Goal: Task Accomplishment & Management: Complete application form

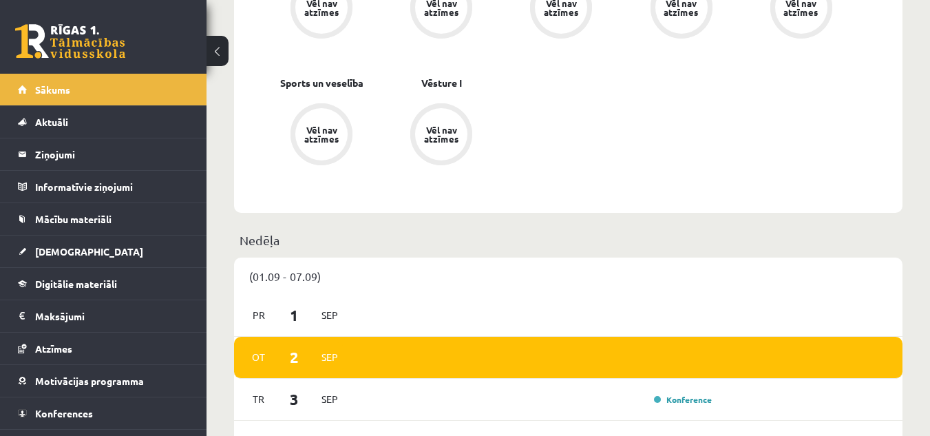
scroll to position [826, 0]
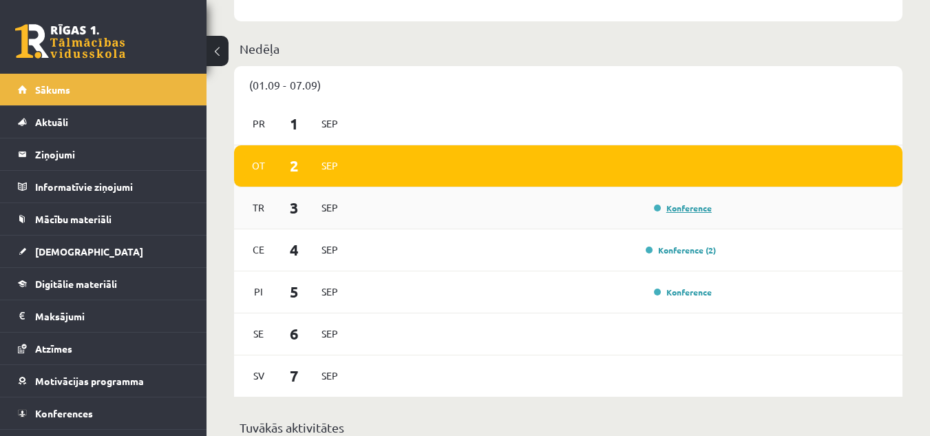
click at [696, 212] on link "Konference" at bounding box center [683, 207] width 58 height 11
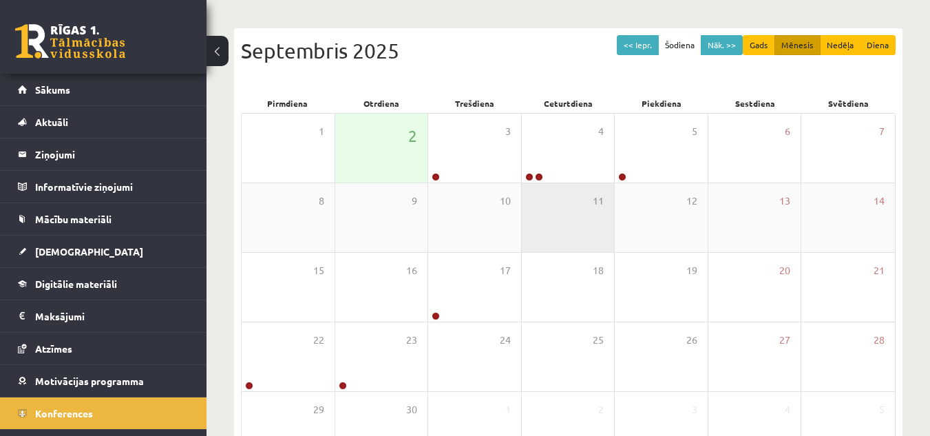
scroll to position [138, 0]
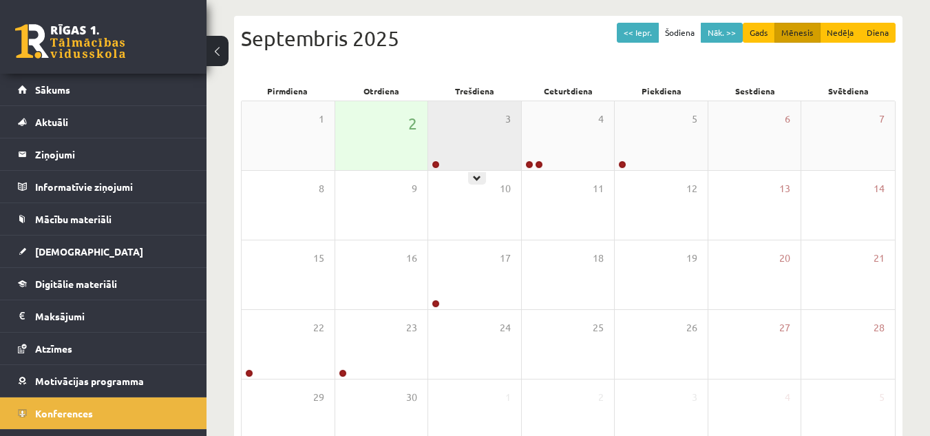
click at [497, 156] on div "3" at bounding box center [474, 135] width 93 height 69
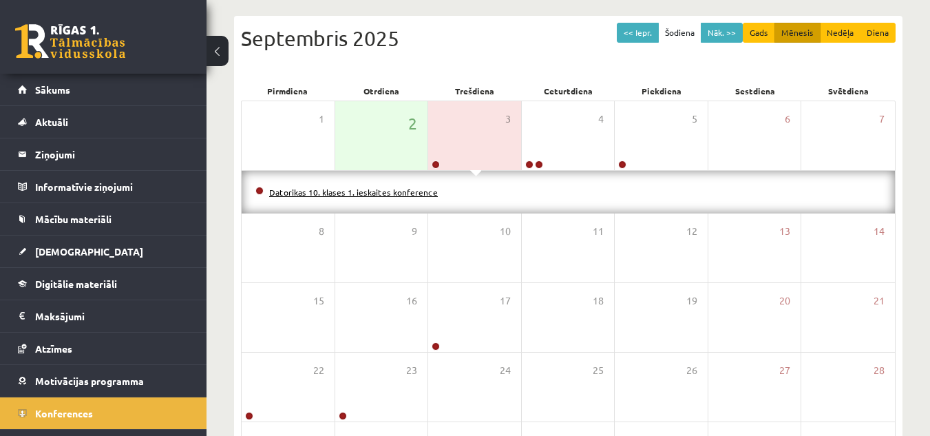
click at [404, 191] on link "Datorikas 10. klases 1. ieskaites konference" at bounding box center [353, 192] width 169 height 11
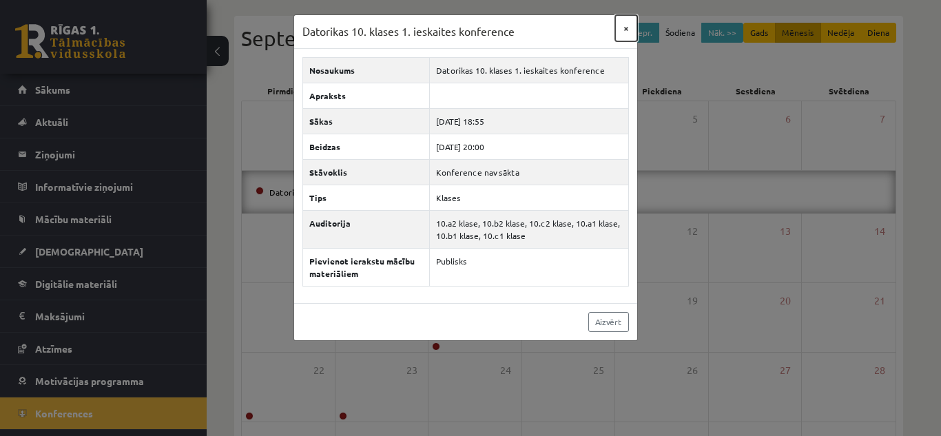
click at [625, 32] on button "×" at bounding box center [626, 28] width 22 height 26
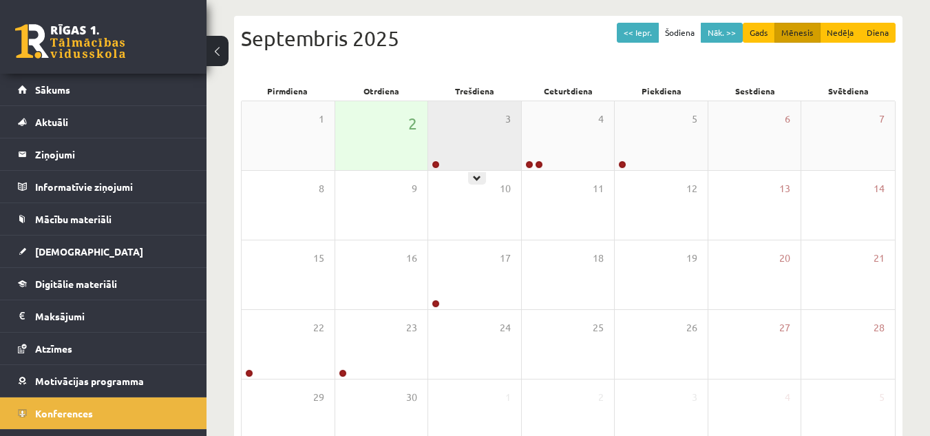
scroll to position [0, 0]
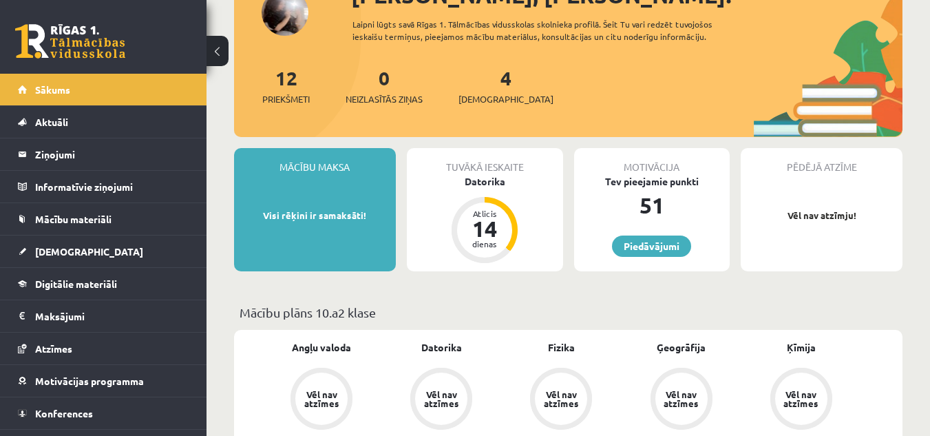
scroll to position [138, 0]
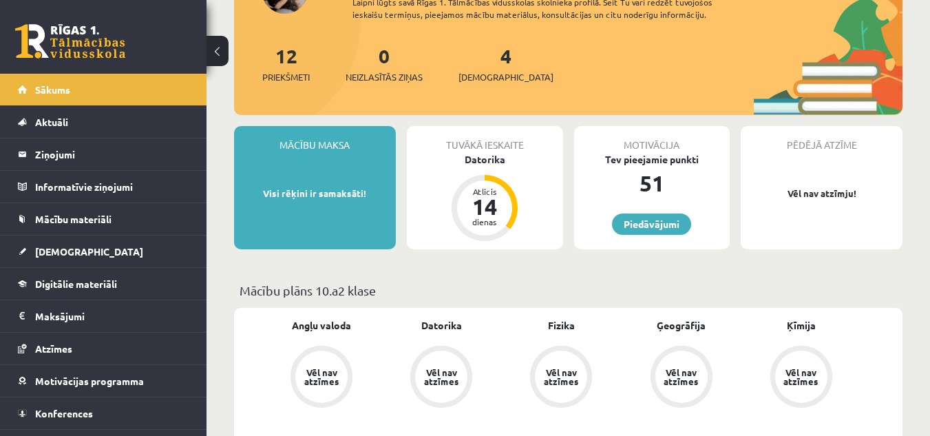
click at [680, 183] on div "51" at bounding box center [652, 183] width 156 height 33
click at [673, 160] on div "Tev pieejamie punkti" at bounding box center [652, 159] width 156 height 14
click at [492, 151] on div "Tuvākā ieskaite" at bounding box center [485, 139] width 156 height 26
click at [490, 161] on div "Datorika" at bounding box center [485, 159] width 156 height 14
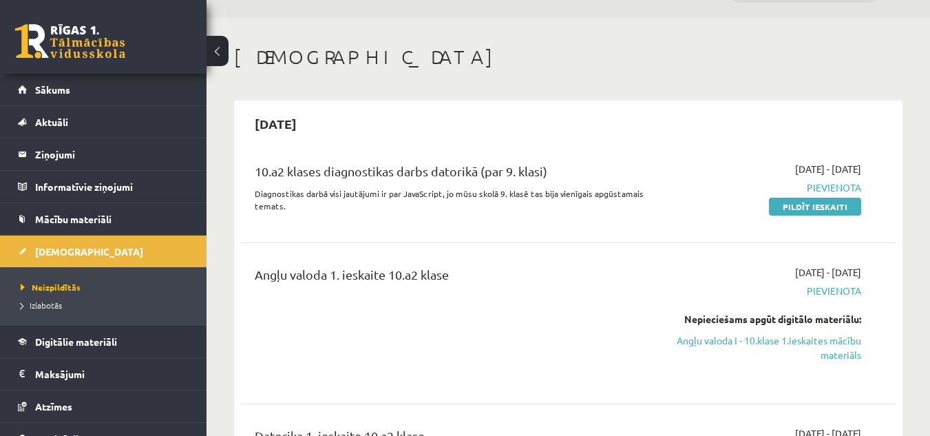
scroll to position [69, 0]
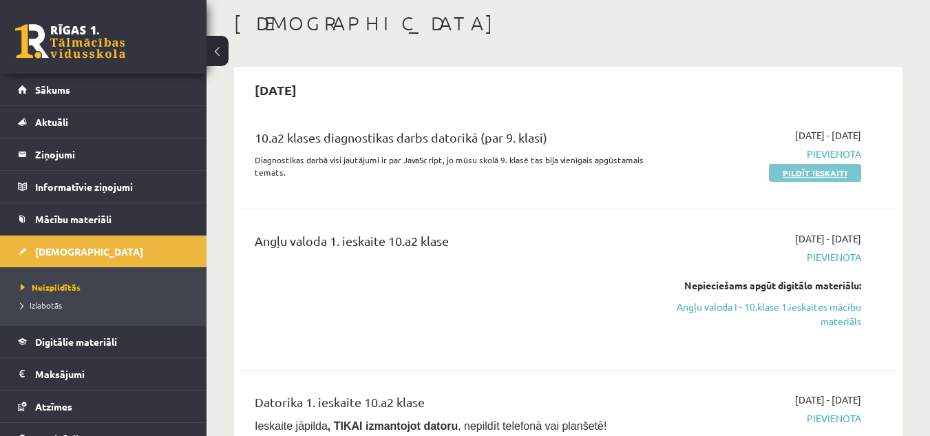
click at [811, 167] on link "Pildīt ieskaiti" at bounding box center [815, 173] width 92 height 18
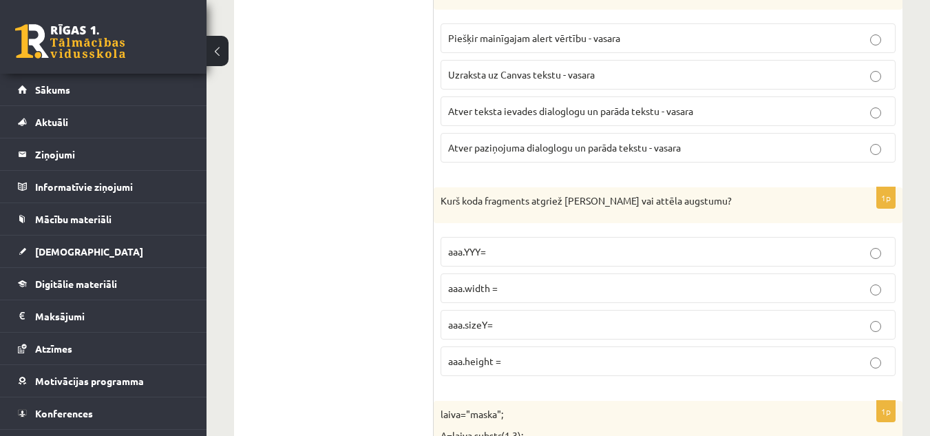
scroll to position [344, 0]
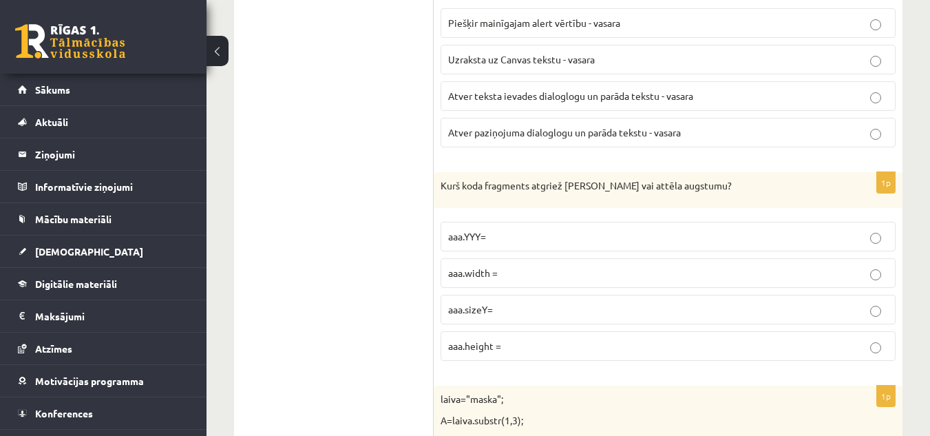
click at [594, 345] on p "aaa.height =" at bounding box center [668, 346] width 440 height 14
click at [656, 315] on p "aaa.sizeY=" at bounding box center [668, 309] width 440 height 14
click at [716, 343] on p "aaa.height =" at bounding box center [668, 346] width 440 height 14
click at [658, 112] on fieldset "Piešķir mainīgajam alert vērtību - vasara Uzraksta uz Canvas tekstu - vasara At…" at bounding box center [668, 76] width 455 height 150
click at [668, 66] on p "Uzraksta uz Canvas tekstu - vasara" at bounding box center [668, 59] width 440 height 14
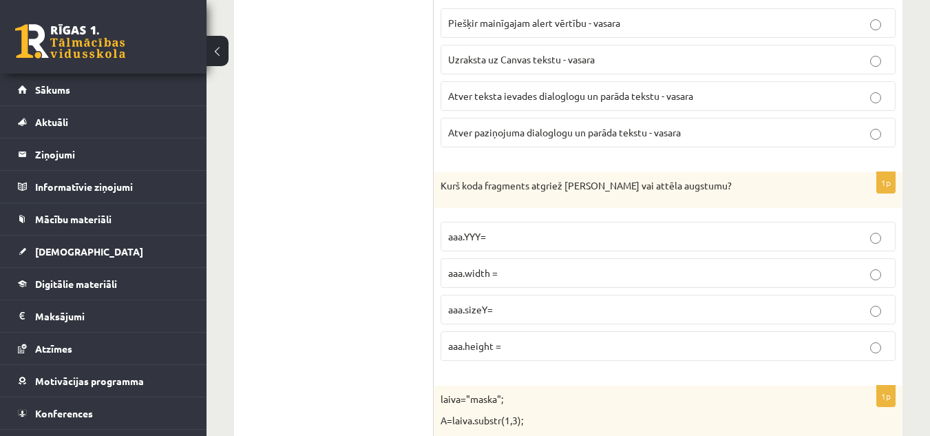
click at [678, 90] on p "Atver teksta ievades dialoglogu un parāda tekstu - vasara" at bounding box center [668, 96] width 440 height 14
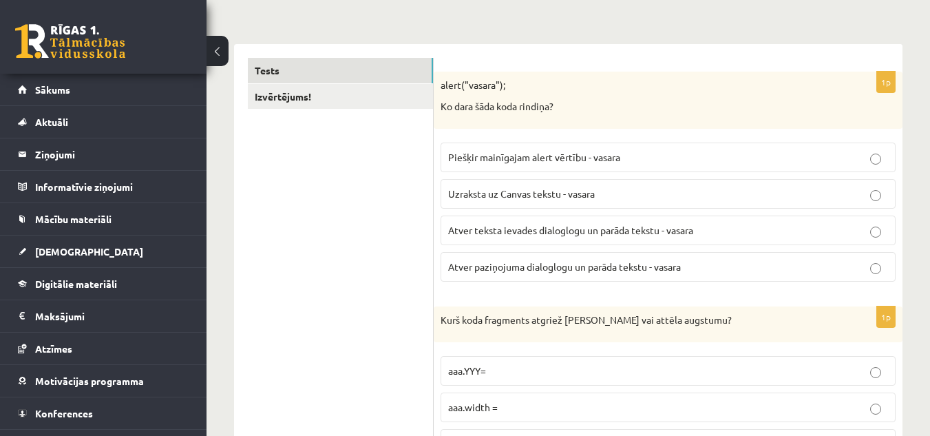
scroll to position [207, 0]
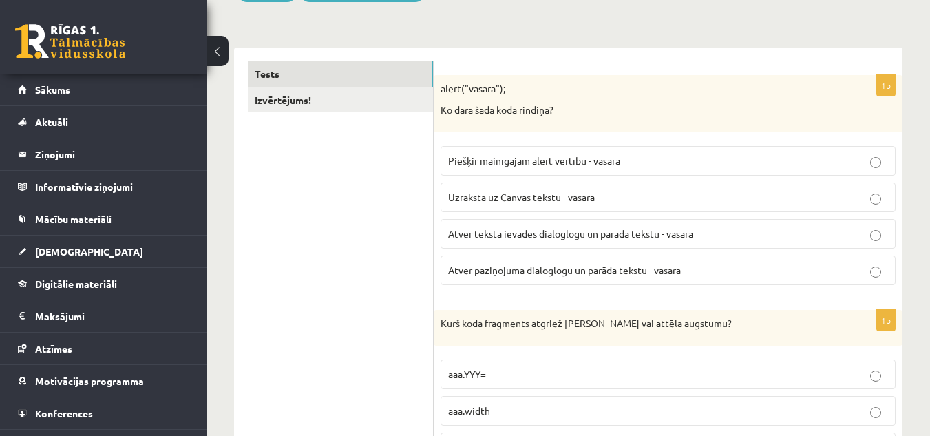
click at [720, 158] on p "Piešķir mainīgajam alert vērtību - vasara" at bounding box center [668, 161] width 440 height 14
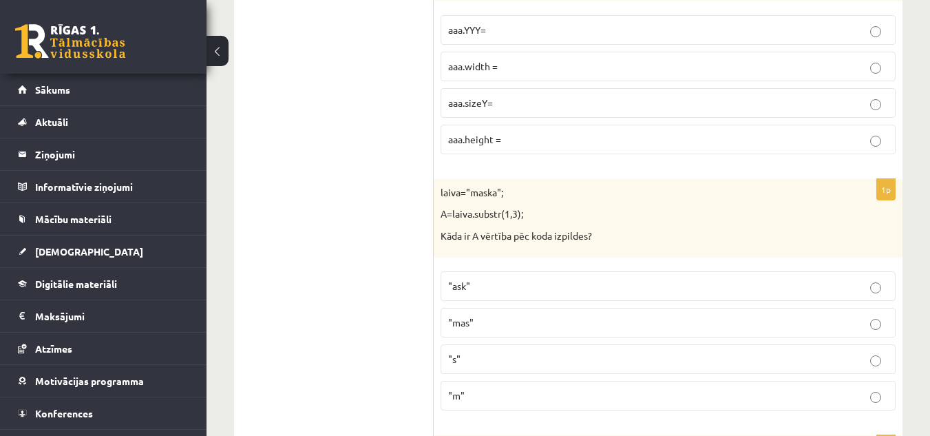
scroll to position [620, 0]
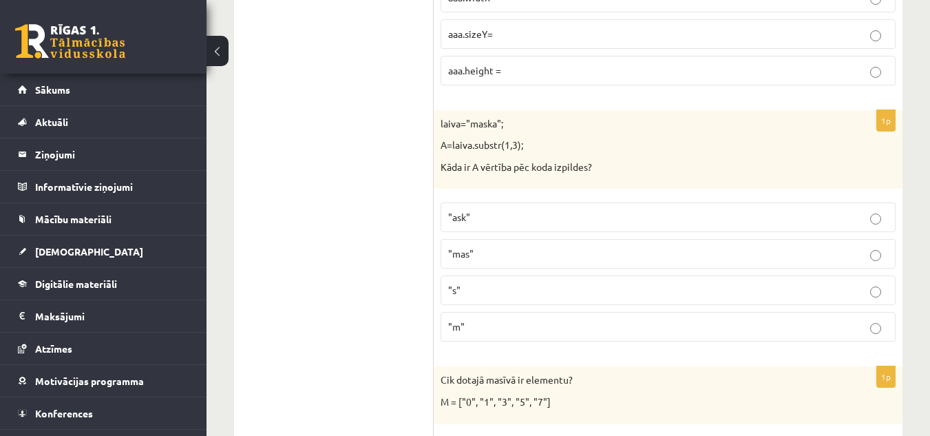
click at [556, 216] on p ""ask"" at bounding box center [668, 217] width 440 height 14
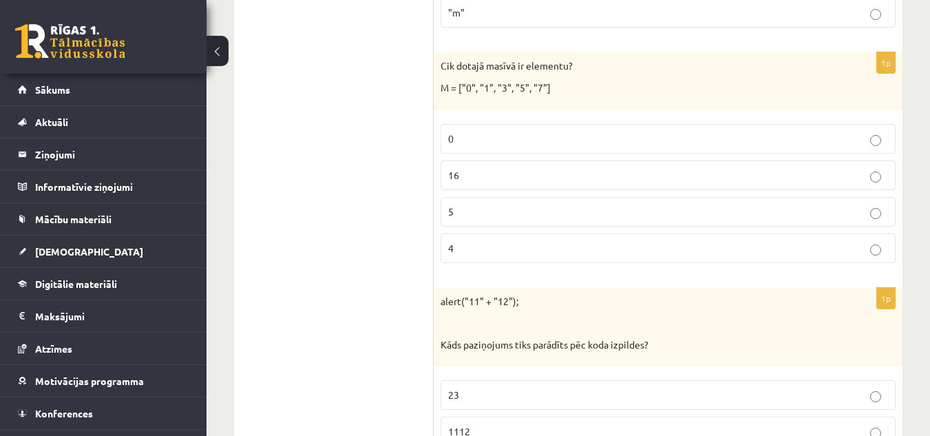
scroll to position [964, 0]
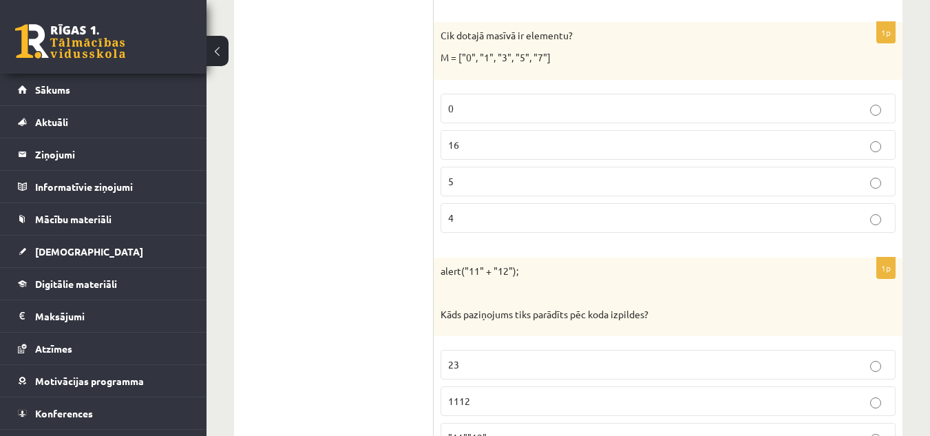
click at [570, 183] on p "5" at bounding box center [668, 181] width 440 height 14
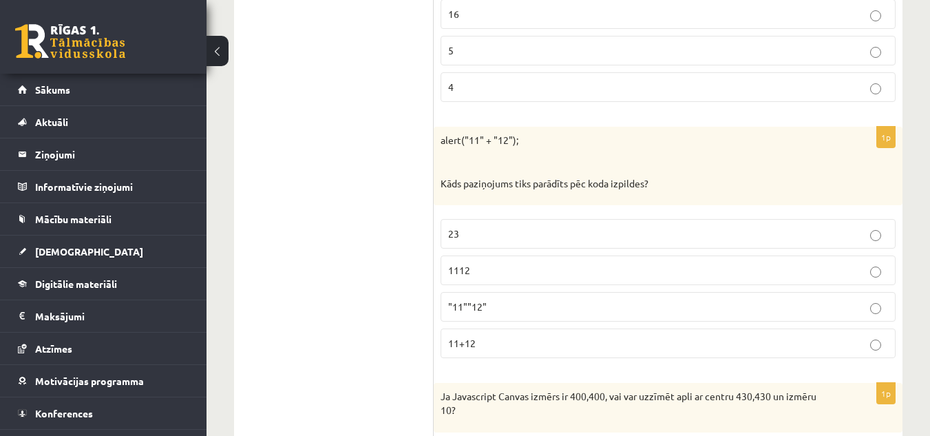
scroll to position [1171, 0]
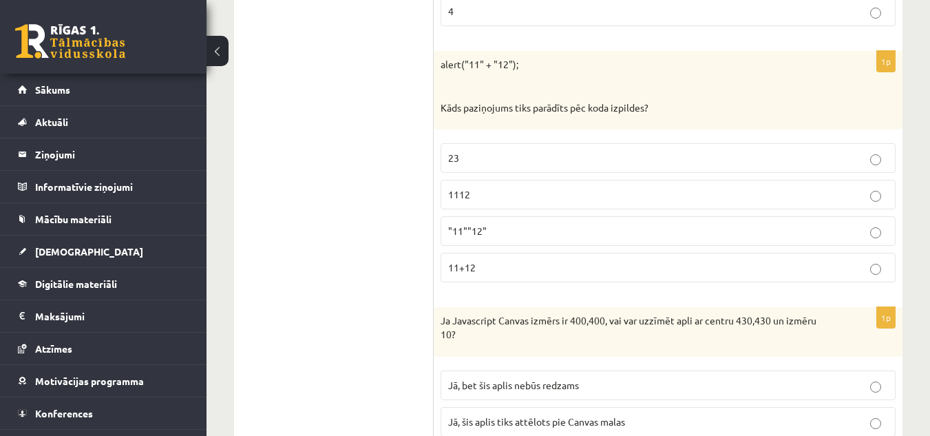
click at [540, 194] on p "1112" at bounding box center [668, 194] width 440 height 14
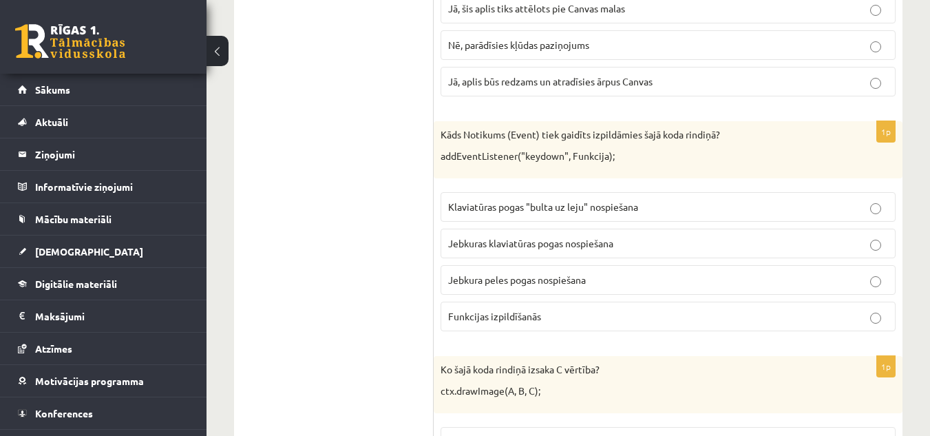
scroll to position [1446, 0]
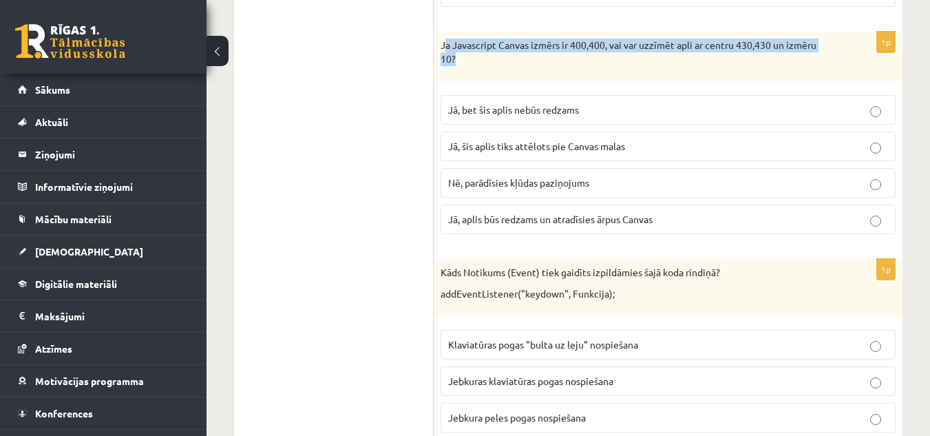
drag, startPoint x: 444, startPoint y: 48, endPoint x: 483, endPoint y: 60, distance: 41.2
click at [490, 61] on p "Ja Javascript Canvas izmērs ir 400,400, vai var uzzīmēt apli ar centru 430,430 …" at bounding box center [634, 52] width 386 height 27
click at [477, 63] on p "Ja Javascript Canvas izmērs ir 400,400, vai var uzzīmēt apli ar centru 430,430 …" at bounding box center [634, 52] width 386 height 27
drag, startPoint x: 441, startPoint y: 44, endPoint x: 459, endPoint y: 57, distance: 22.2
click at [459, 57] on p "Ja Javascript Canvas izmērs ir 400,400, vai var uzzīmēt apli ar centru 430,430 …" at bounding box center [634, 52] width 386 height 27
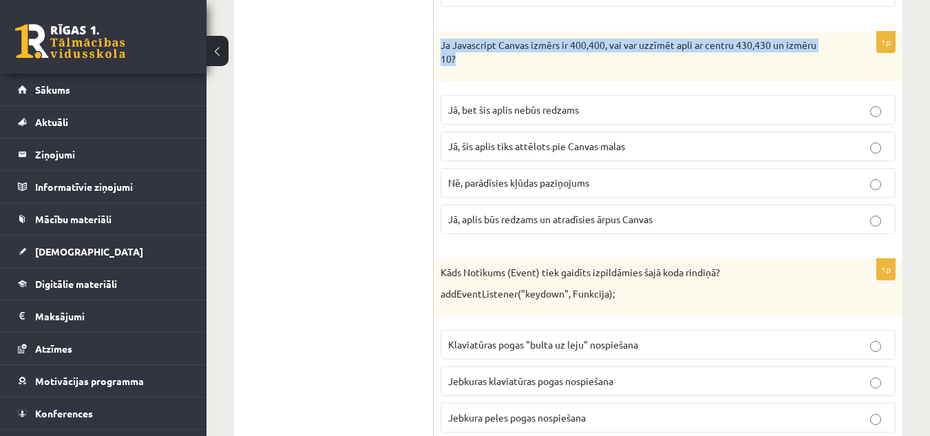
click at [488, 69] on div "Ja Javascript Canvas izmērs ir 400,400, vai var uzzīmēt apli ar centru 430,430 …" at bounding box center [668, 56] width 469 height 49
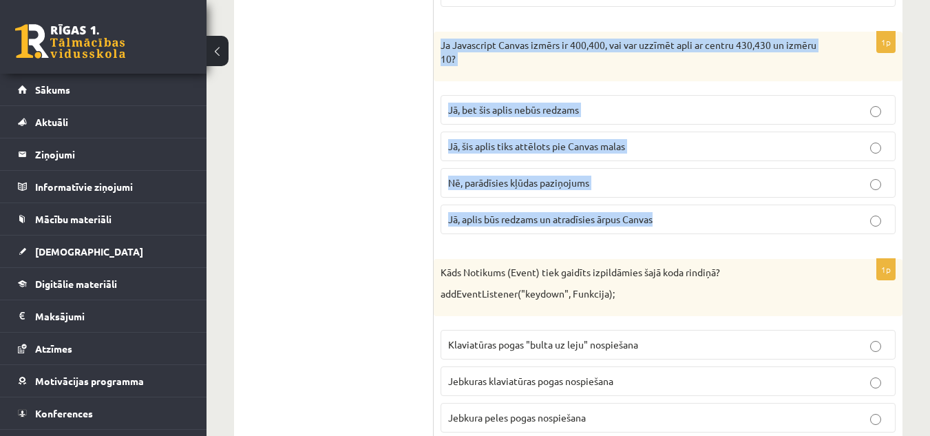
drag, startPoint x: 441, startPoint y: 46, endPoint x: 673, endPoint y: 220, distance: 290.2
click at [673, 220] on div "1p Ja Javascript Canvas izmērs ir 400,400, vai var uzzīmēt apli ar centru 430,4…" at bounding box center [668, 138] width 469 height 213
copy div "Ja Javascript Canvas izmērs ir 400,400, vai var uzzīmēt apli ar centru 430,430 …"
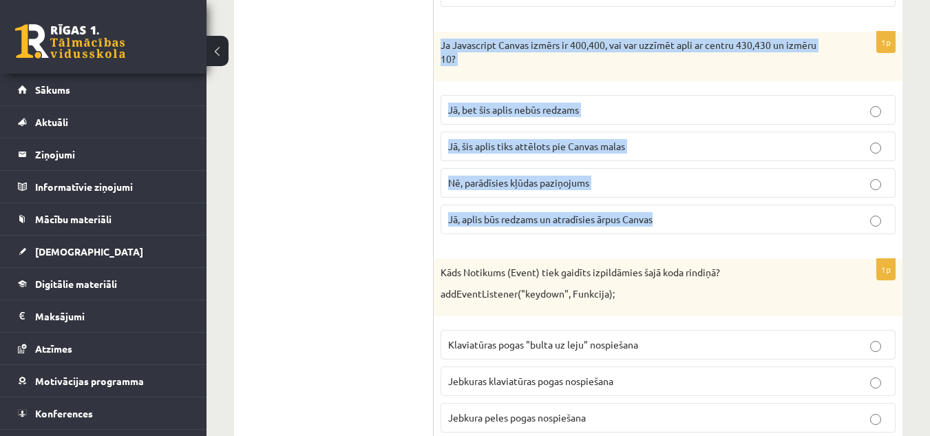
drag, startPoint x: 441, startPoint y: 42, endPoint x: 667, endPoint y: 215, distance: 284.4
click at [667, 219] on div "1p Ja Javascript Canvas izmērs ir 400,400, vai var uzzīmēt apli ar centru 430,4…" at bounding box center [668, 138] width 469 height 213
copy div "Ja Javascript Canvas izmērs ir 400,400, vai var uzzīmēt apli ar centru 430,430 …"
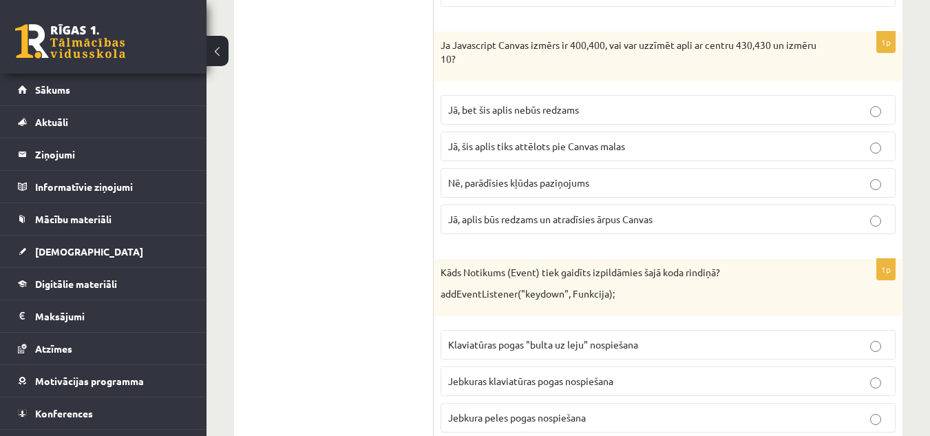
click at [482, 115] on span "Jā, bet šis aplis nebūs redzams" at bounding box center [513, 109] width 131 height 12
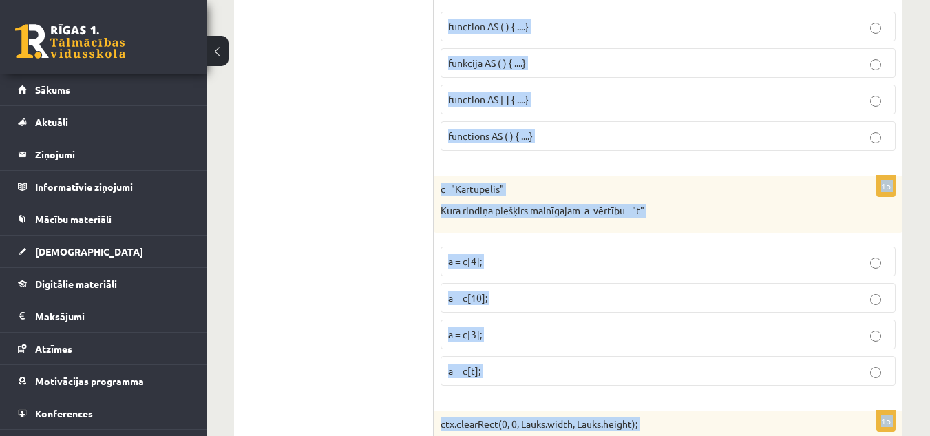
scroll to position [7064, 0]
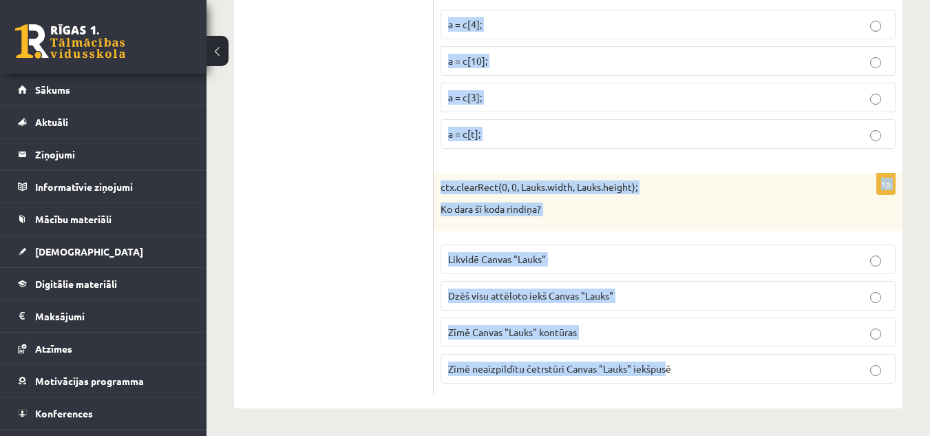
drag, startPoint x: 443, startPoint y: 131, endPoint x: 667, endPoint y: 453, distance: 392.8
copy form "Kāds Notikums (Event) tiek gaidīts izpildāmies šajā koda rindiņā? addEventListe…"
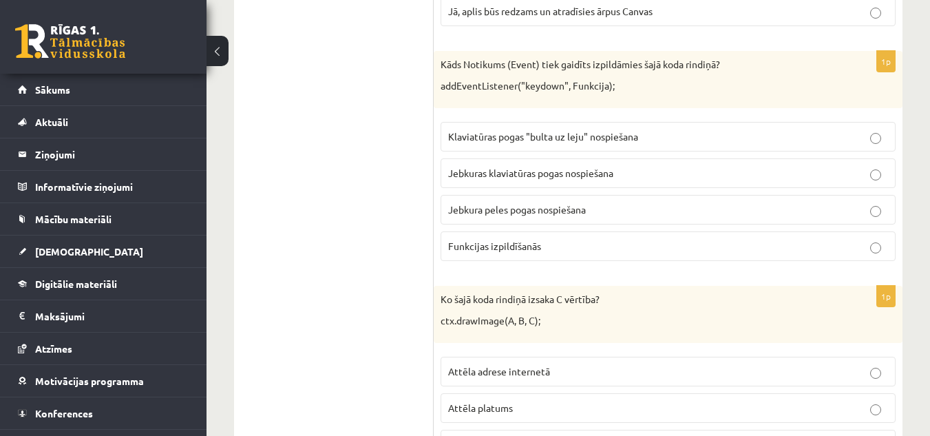
scroll to position [1623, 0]
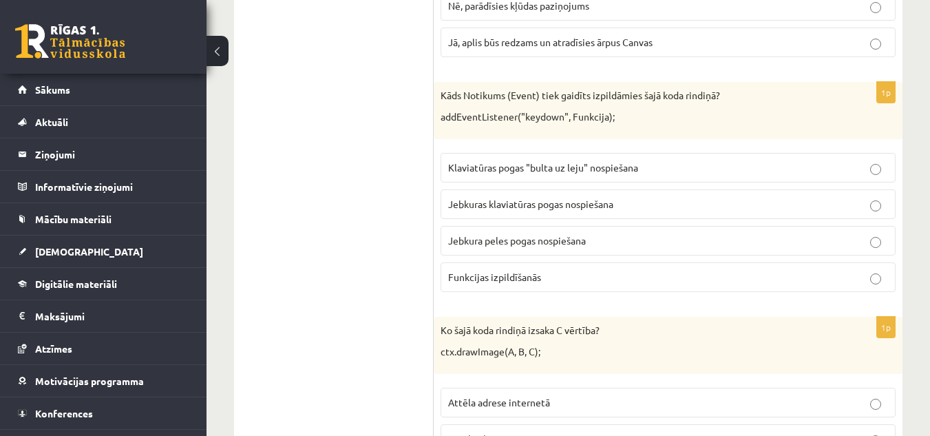
click at [519, 198] on p "Jebkuras klaviatūras pogas nospiešana" at bounding box center [668, 204] width 440 height 14
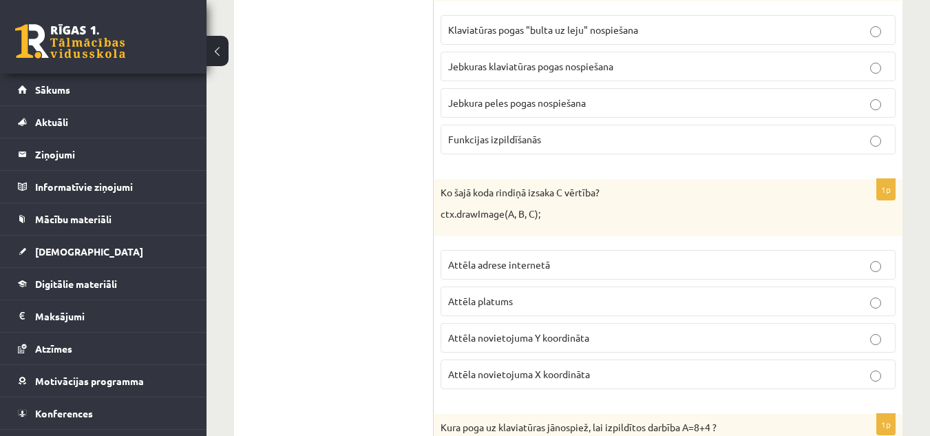
scroll to position [1830, 0]
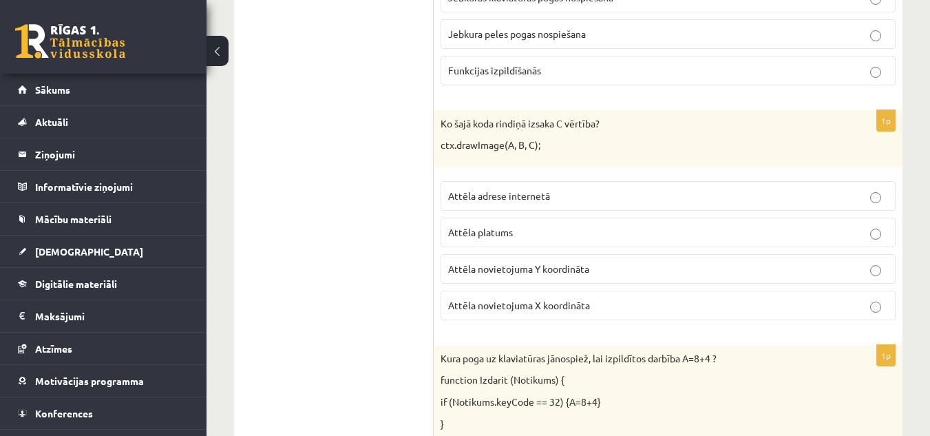
click at [580, 275] on p "Attēla novietojuma Y koordināta" at bounding box center [668, 269] width 440 height 14
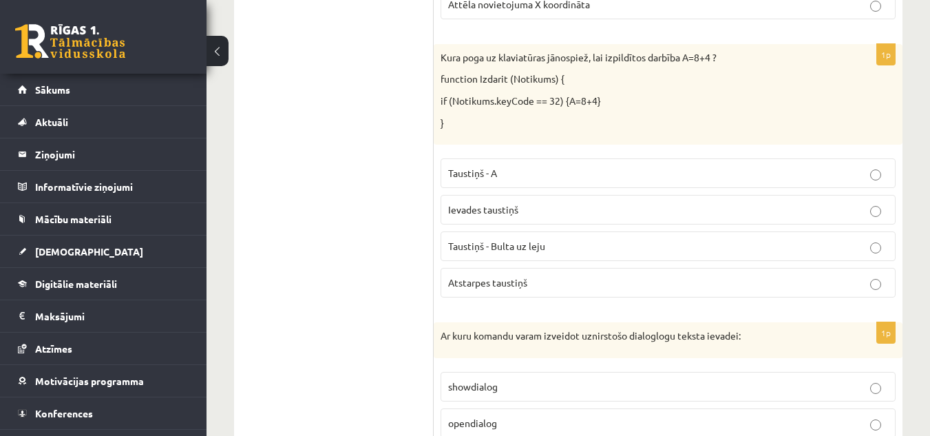
scroll to position [2174, 0]
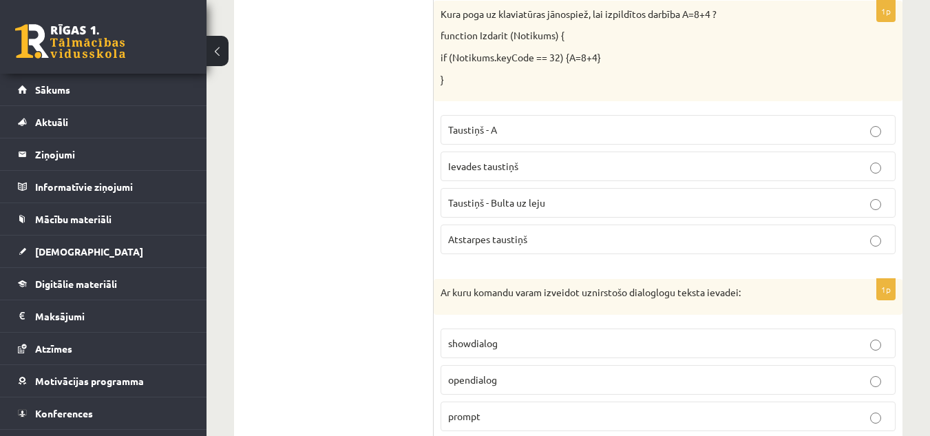
click at [547, 236] on p "Atstarpes taustiņš" at bounding box center [668, 239] width 440 height 14
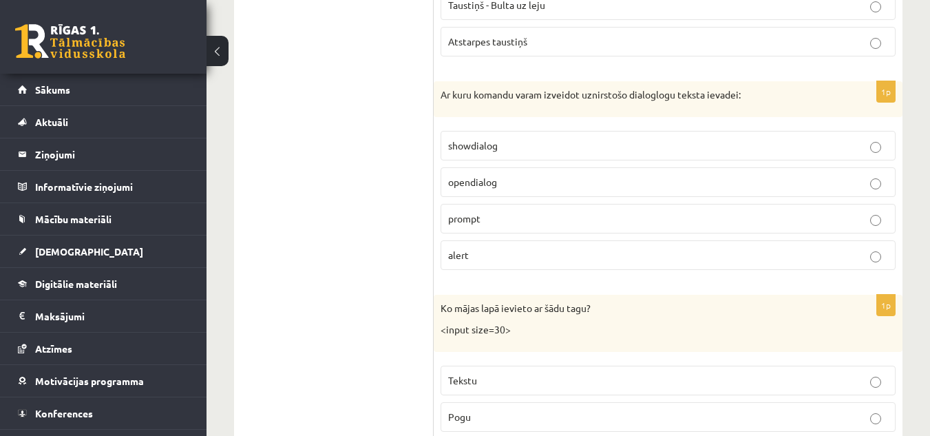
scroll to position [2381, 0]
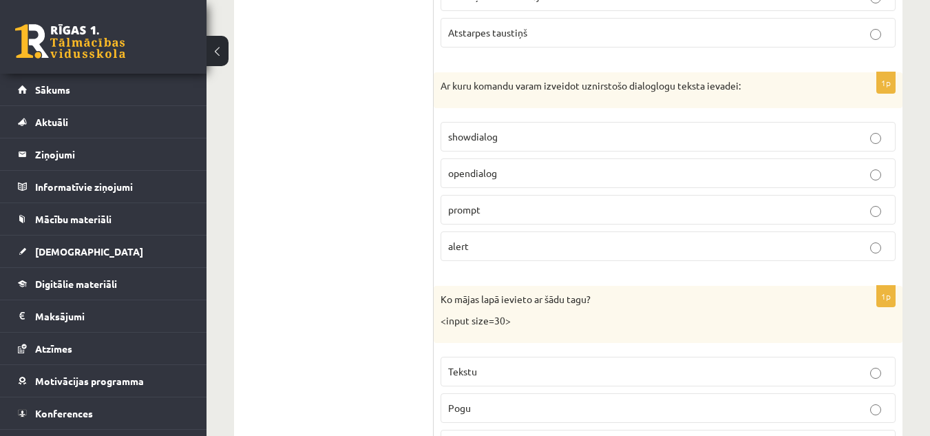
click at [487, 212] on p "prompt" at bounding box center [668, 209] width 440 height 14
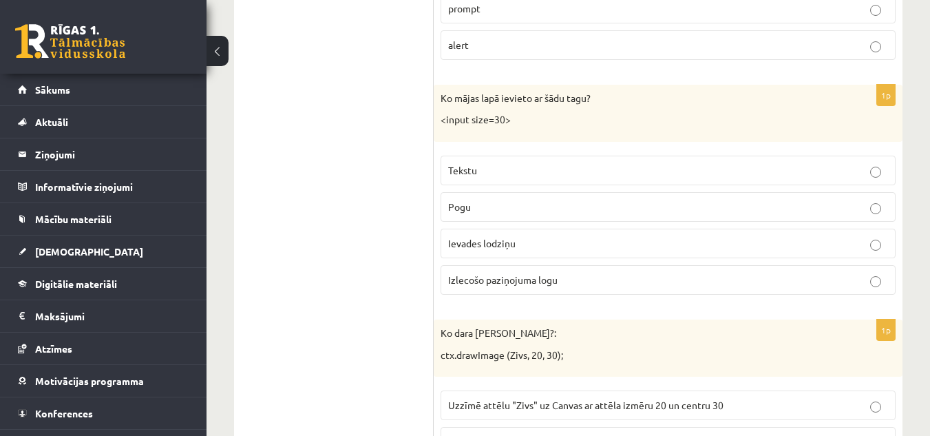
scroll to position [2587, 0]
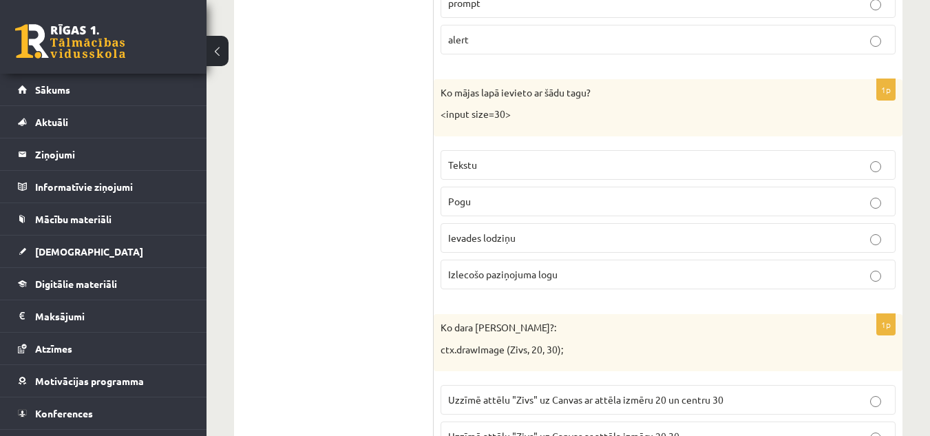
click at [535, 250] on label "Ievades lodziņu" at bounding box center [668, 238] width 455 height 30
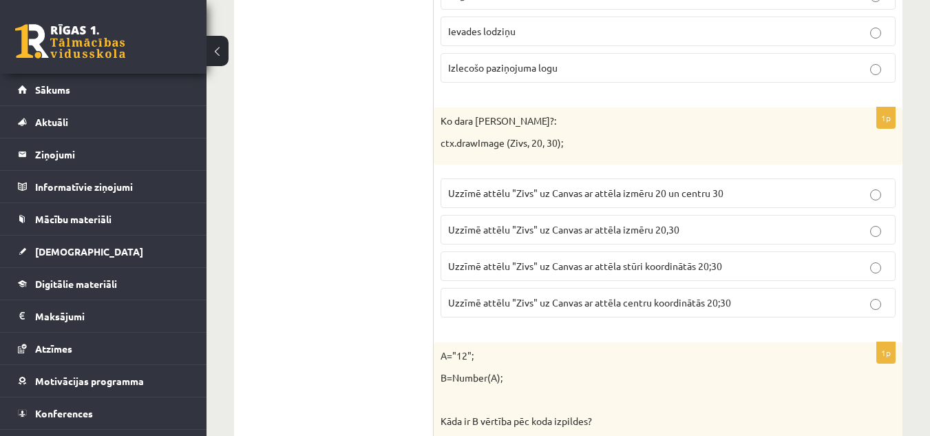
scroll to position [2863, 0]
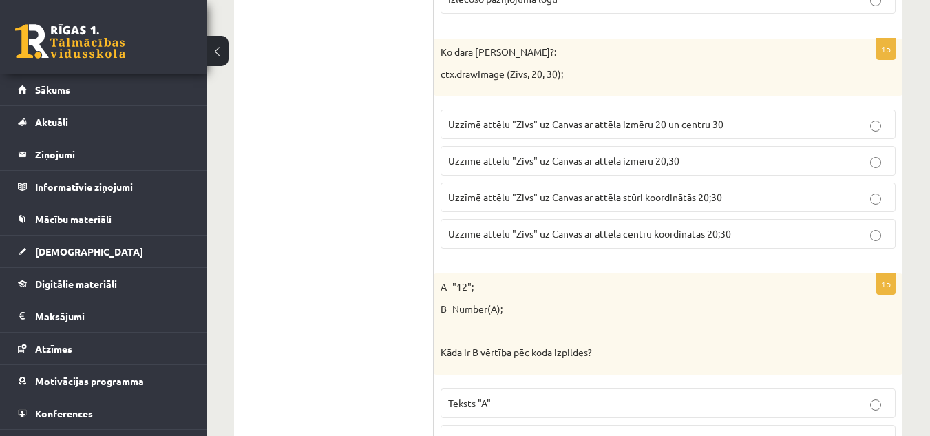
click at [643, 192] on span "Uzzīmē attēlu "Zivs" uz Canvas ar attēla stūri koordinātās 20;30" at bounding box center [585, 197] width 274 height 12
click at [693, 200] on span "Uzzīmē attēlu "Zivs" uz Canvas ar attēla stūri koordinātās 20;30" at bounding box center [585, 197] width 274 height 12
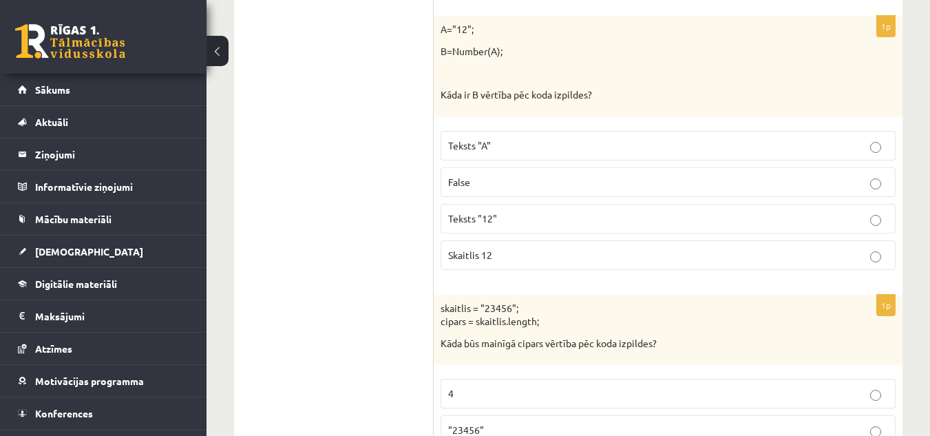
scroll to position [3138, 0]
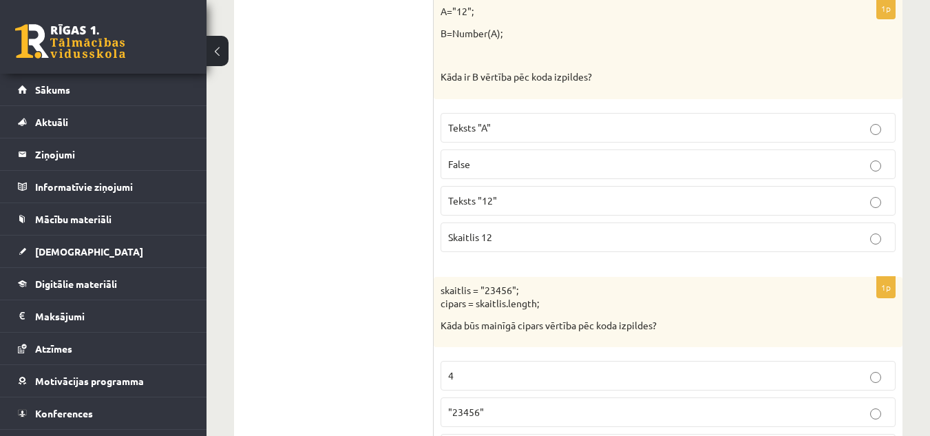
click at [524, 237] on p "Skaitlis 12" at bounding box center [668, 237] width 440 height 14
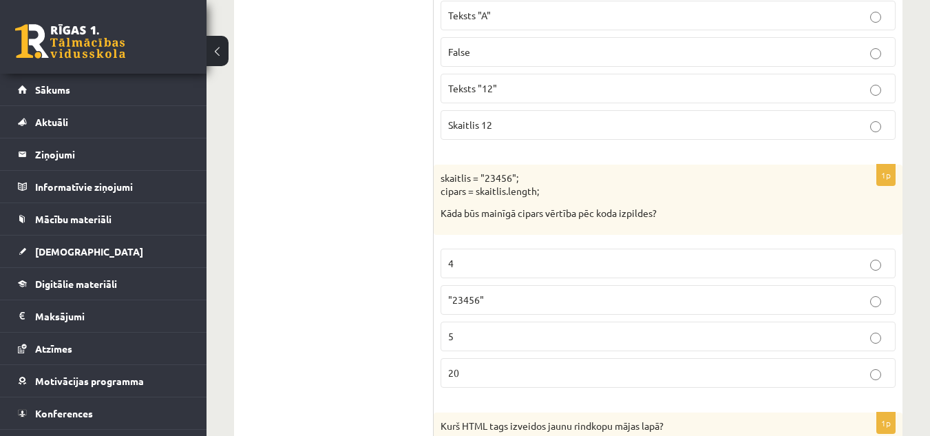
scroll to position [3345, 0]
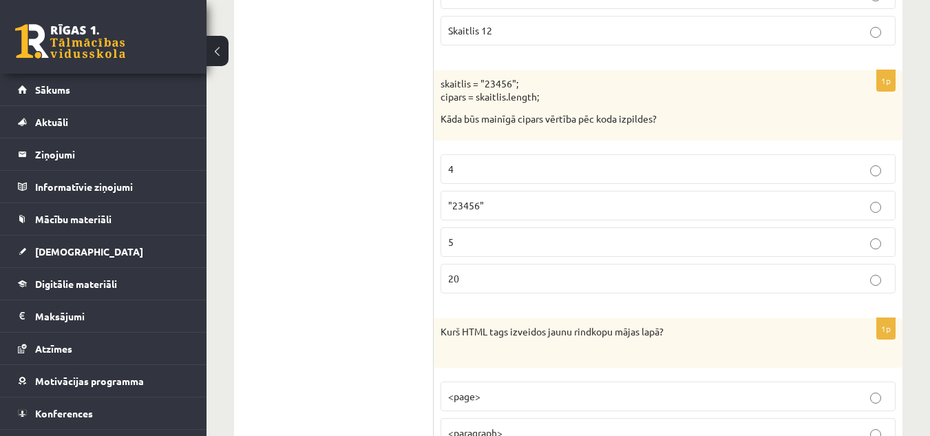
click at [473, 243] on p "5" at bounding box center [668, 242] width 440 height 14
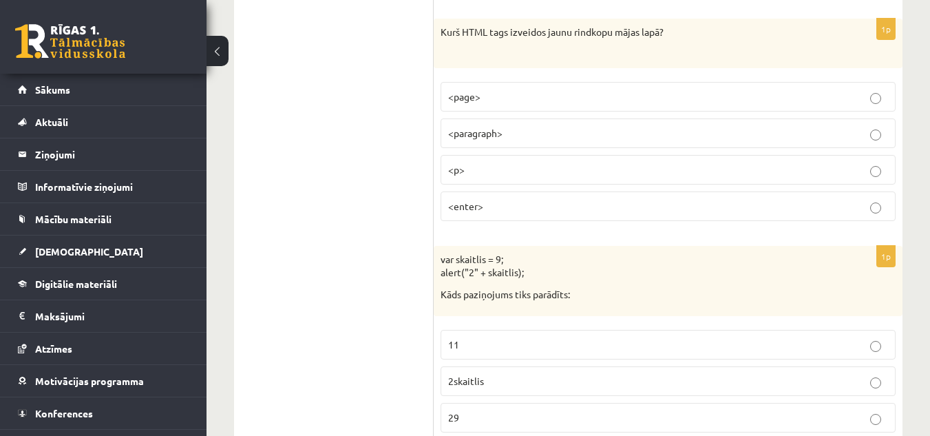
scroll to position [3620, 0]
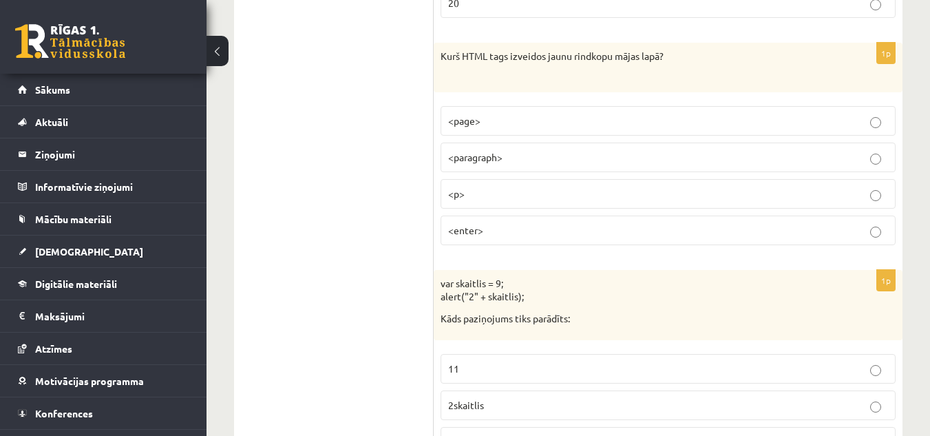
click at [488, 190] on p "<p>" at bounding box center [668, 194] width 440 height 14
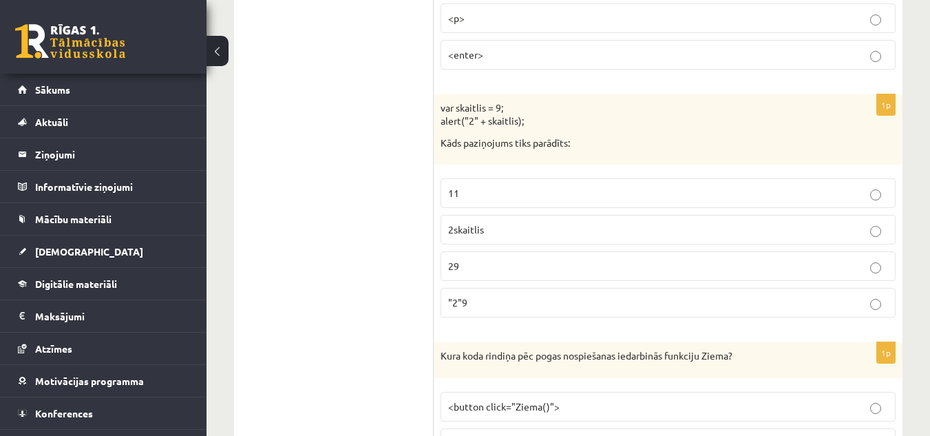
scroll to position [3827, 0]
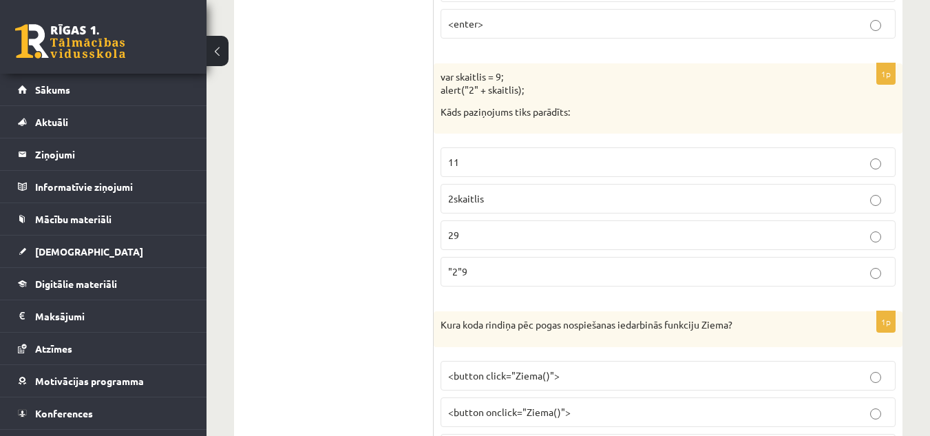
click at [493, 235] on p "29" at bounding box center [668, 235] width 440 height 14
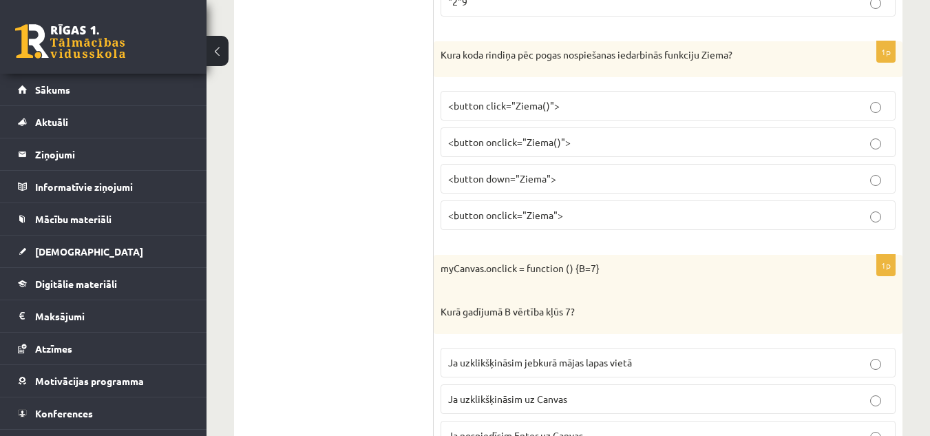
scroll to position [4102, 0]
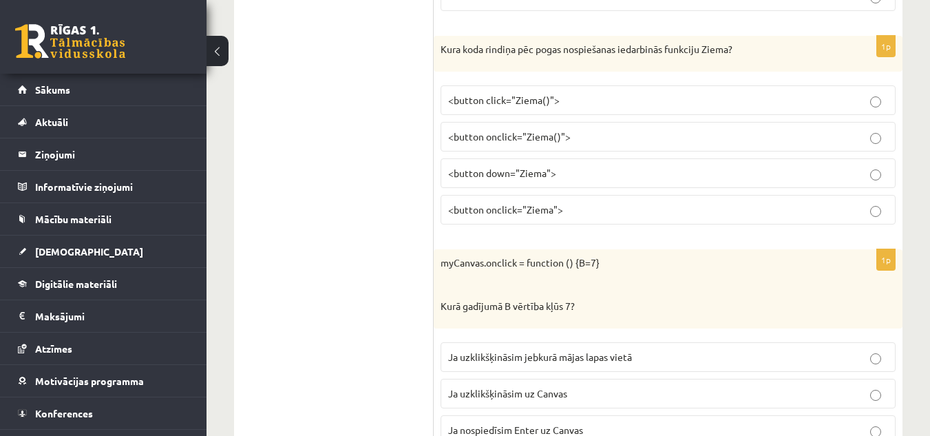
click at [574, 145] on label "<button onclick="Ziema()">" at bounding box center [668, 137] width 455 height 30
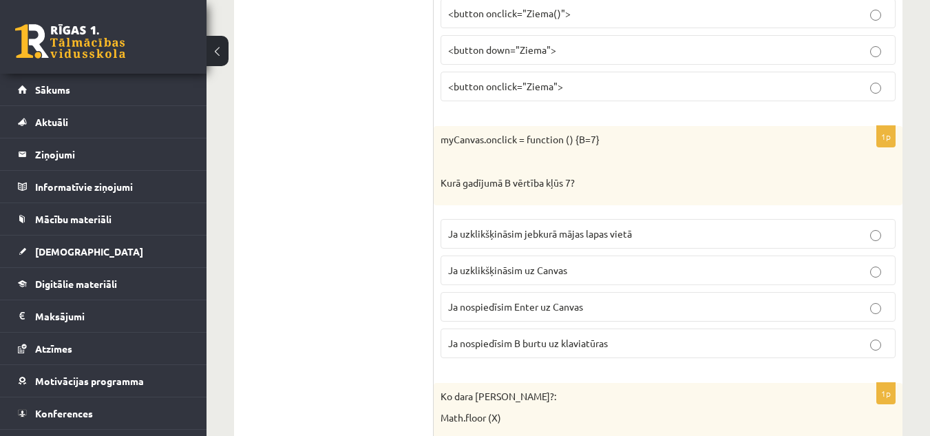
scroll to position [4240, 0]
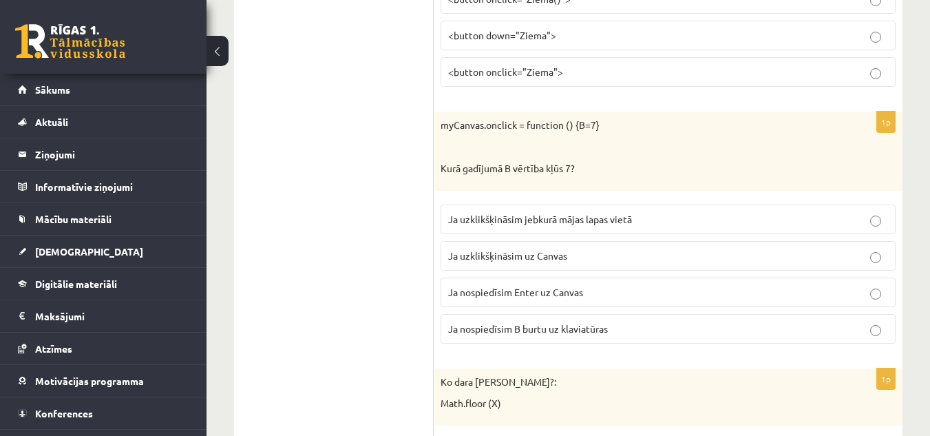
click at [580, 256] on p "Ja uzklikšķināsim uz Canvas" at bounding box center [668, 256] width 440 height 14
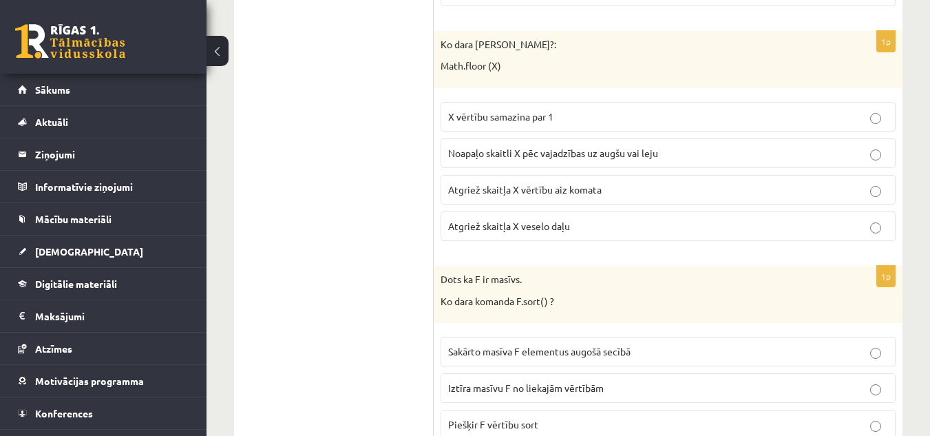
scroll to position [4584, 0]
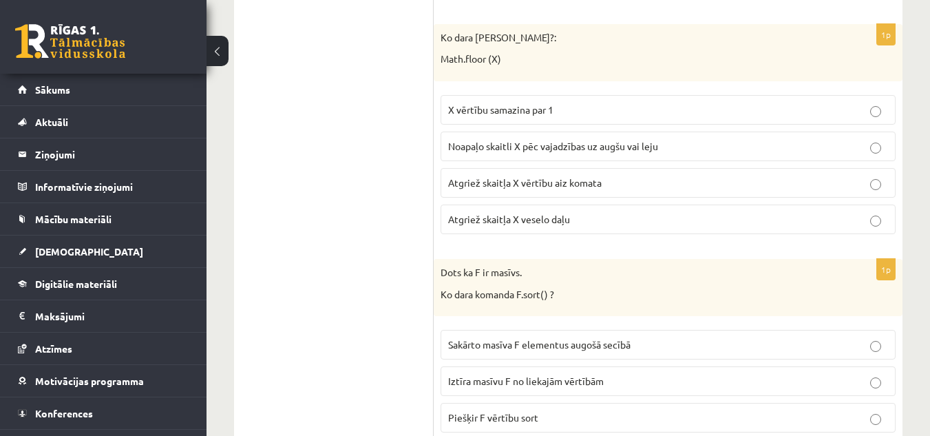
click at [547, 213] on p "Atgriež skaitļa X veselo daļu" at bounding box center [668, 219] width 440 height 14
click at [618, 222] on p "Atgriež skaitļa X veselo daļu" at bounding box center [668, 219] width 440 height 14
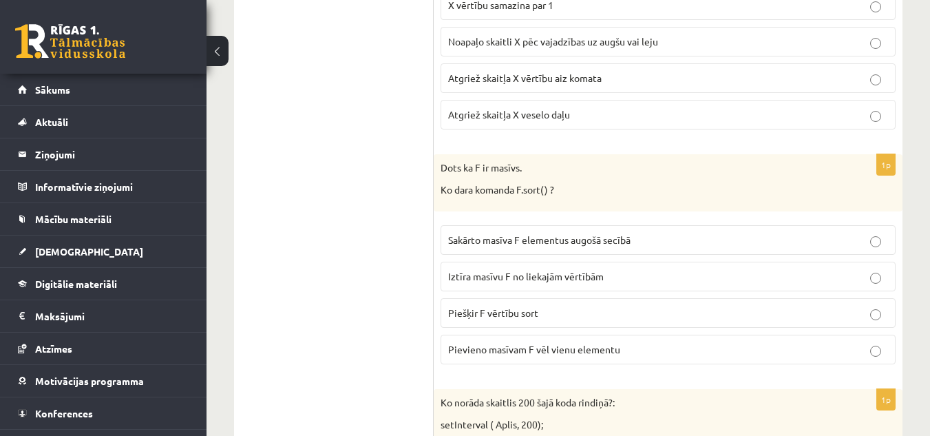
scroll to position [4722, 0]
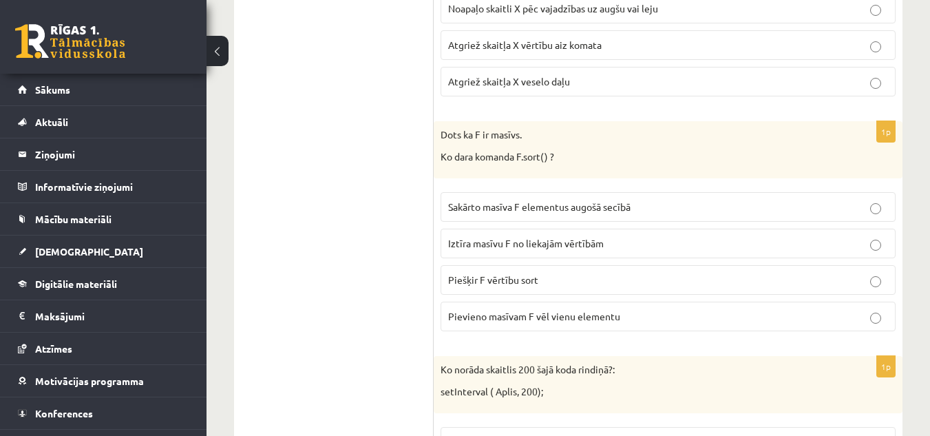
click at [591, 211] on span "Sakārto masīva F elementus augošā secībā" at bounding box center [539, 206] width 182 height 12
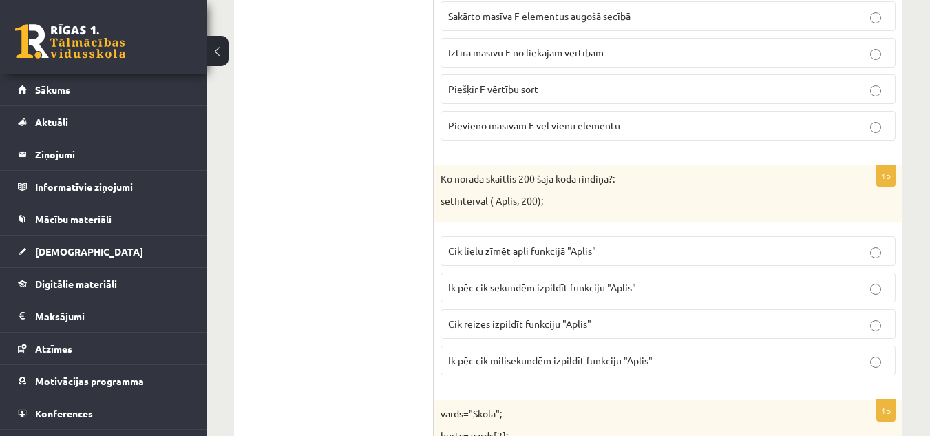
scroll to position [4929, 0]
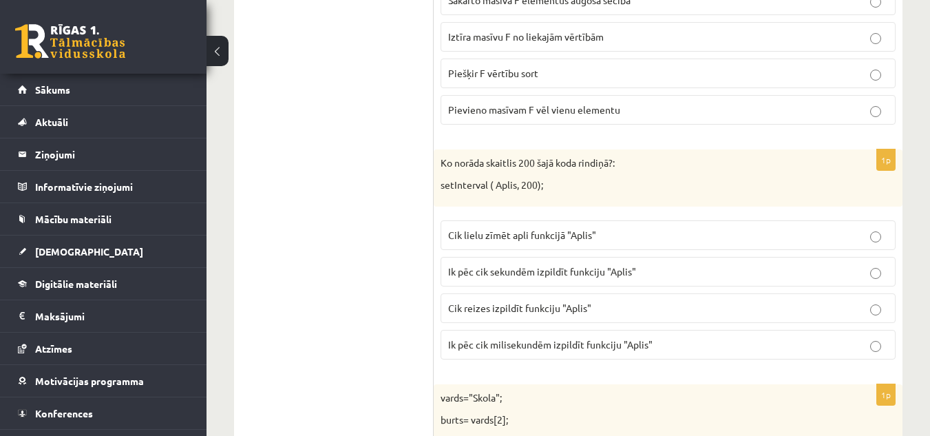
click at [616, 347] on span "Ik pēc cik milisekundēm izpildīt funkciju "Aplis"" at bounding box center [550, 344] width 205 height 12
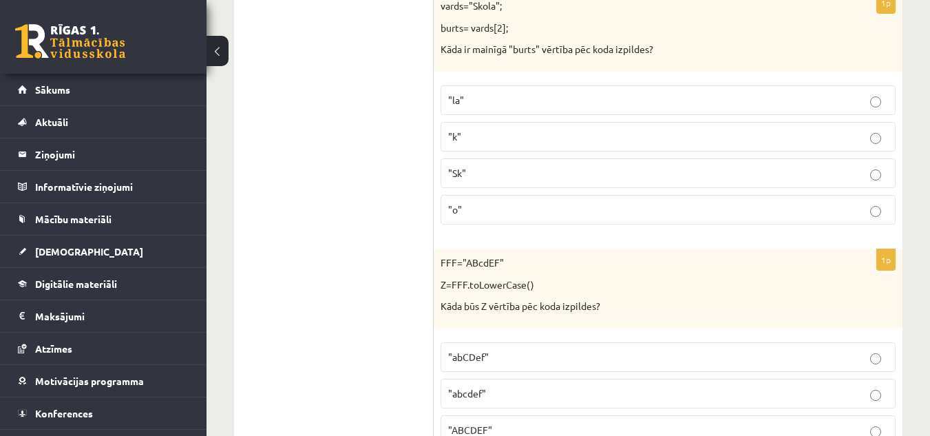
scroll to position [5342, 0]
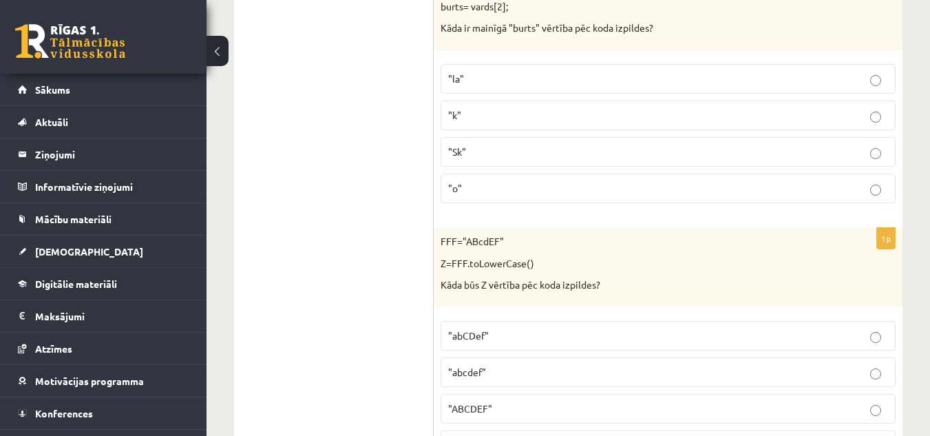
click at [510, 179] on label ""o"" at bounding box center [668, 189] width 455 height 30
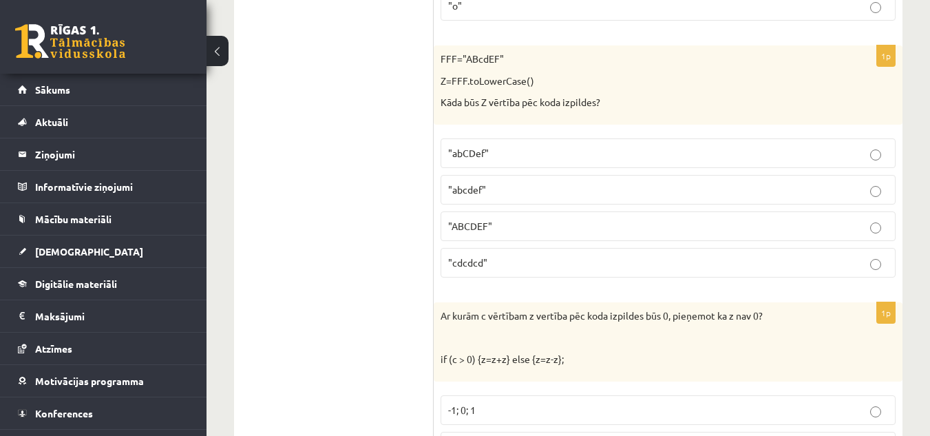
scroll to position [5549, 0]
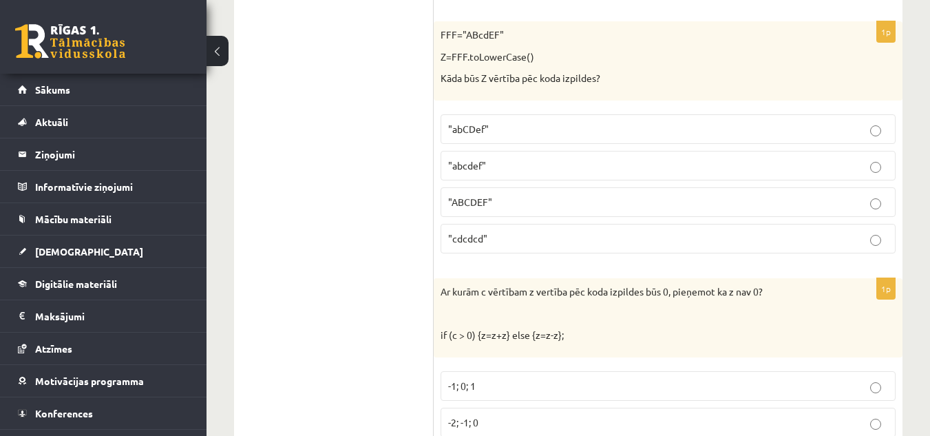
click at [505, 162] on p ""abcdef"" at bounding box center [668, 165] width 440 height 14
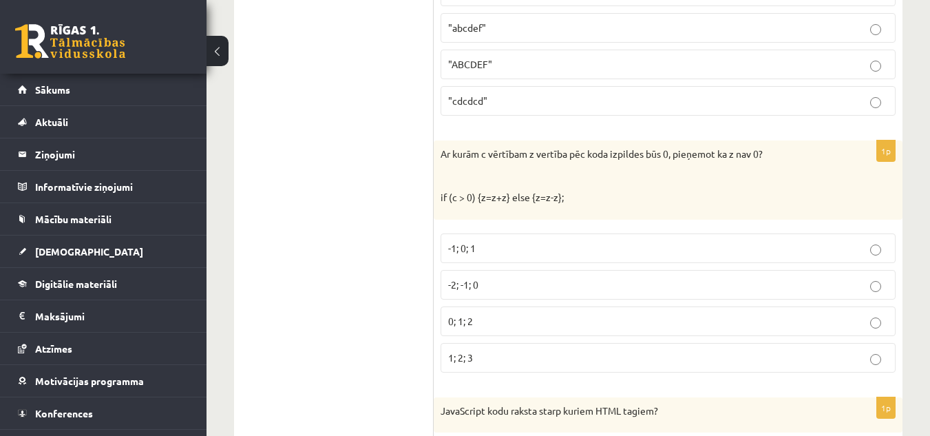
scroll to position [5755, 0]
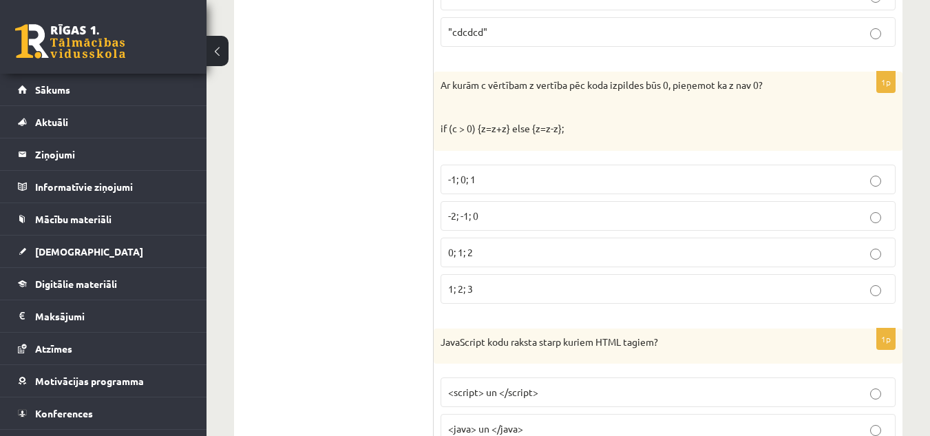
click at [490, 228] on label "-2; -1; 0" at bounding box center [668, 216] width 455 height 30
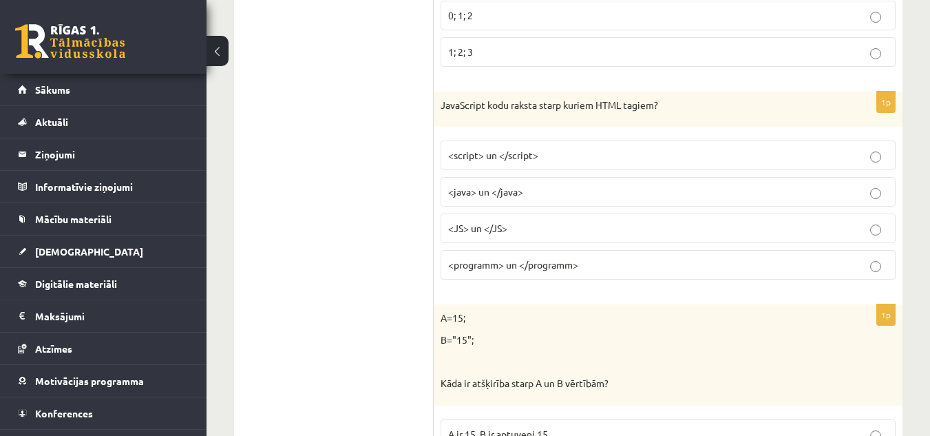
scroll to position [6031, 0]
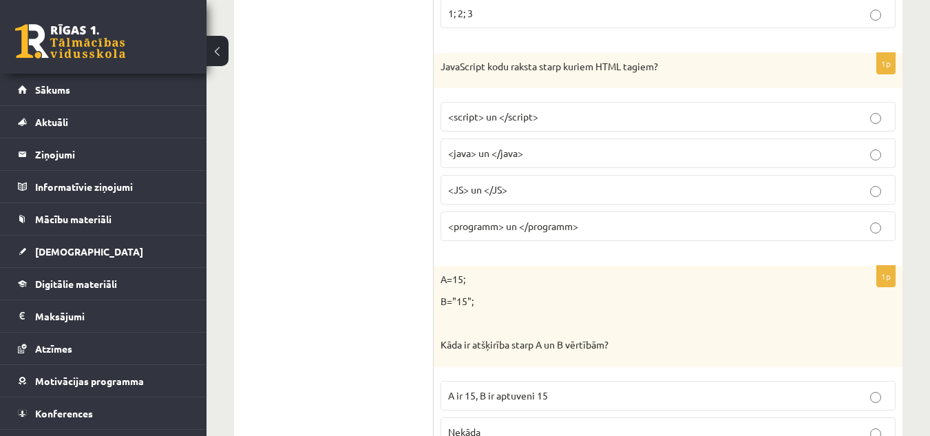
click at [539, 112] on p "<script> un </script>" at bounding box center [668, 116] width 440 height 14
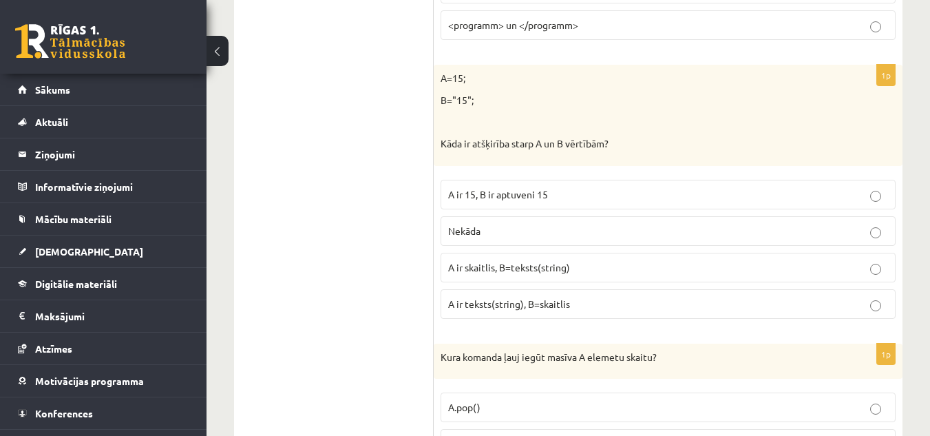
scroll to position [6237, 0]
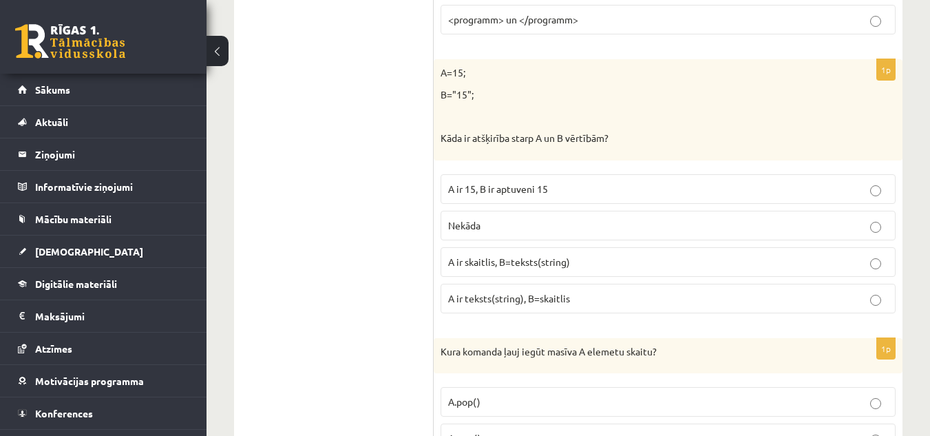
click at [560, 293] on span "A ir teksts(string), B=skaitlis" at bounding box center [509, 298] width 122 height 12
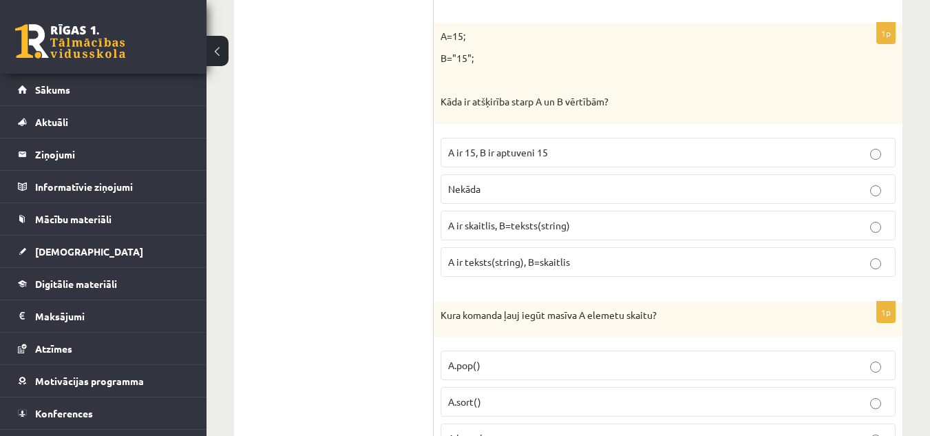
scroll to position [6306, 0]
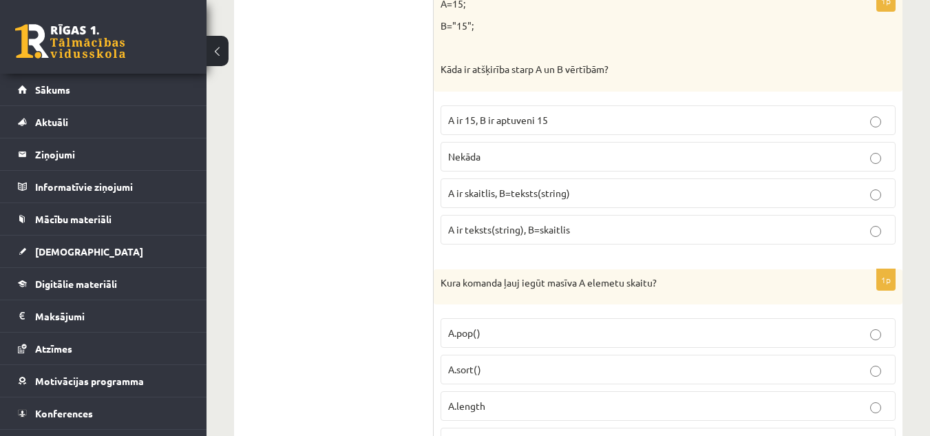
click at [594, 191] on p "A ir skaitlis, B=teksts(string)" at bounding box center [668, 193] width 440 height 14
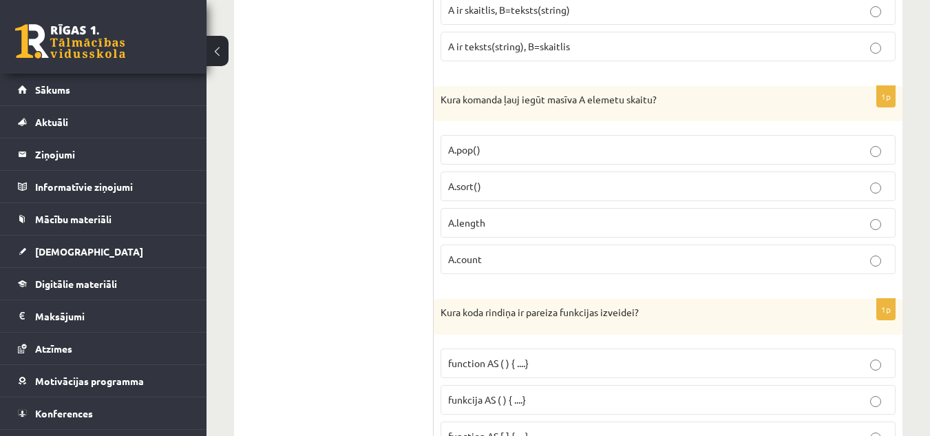
scroll to position [6513, 0]
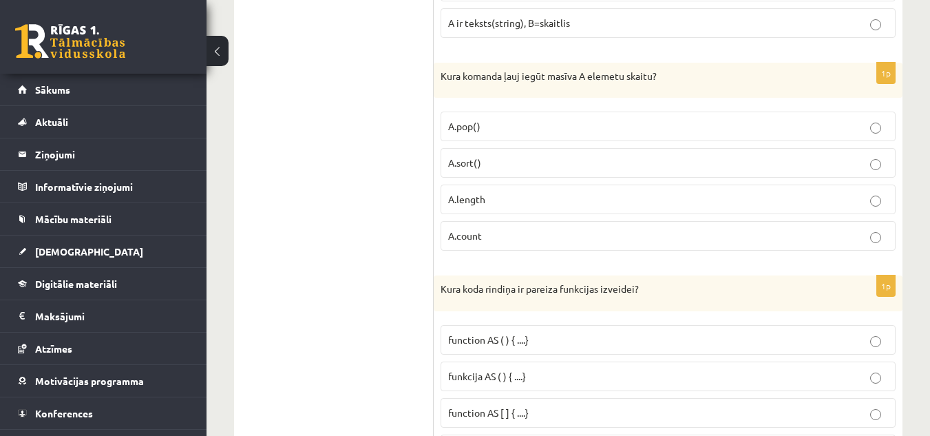
click at [534, 170] on p "A.sort()" at bounding box center [668, 163] width 440 height 14
click at [479, 134] on p "A.pop()" at bounding box center [668, 126] width 440 height 14
click at [488, 155] on label "A.sort()" at bounding box center [668, 163] width 455 height 30
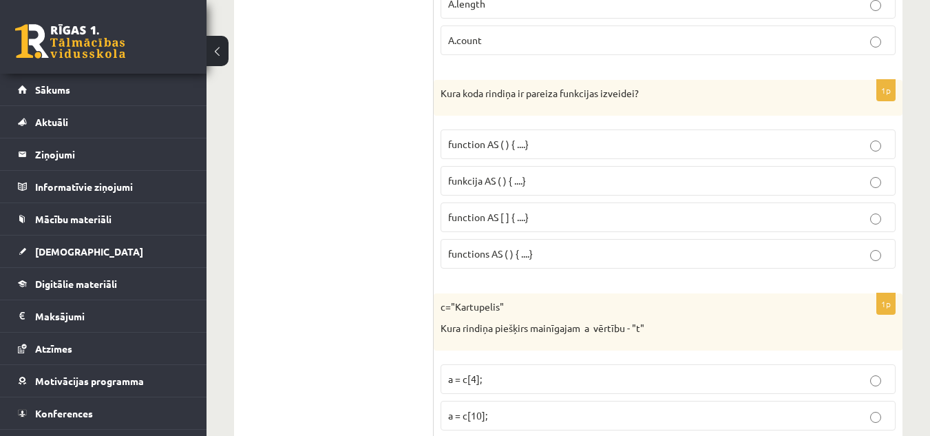
scroll to position [6719, 0]
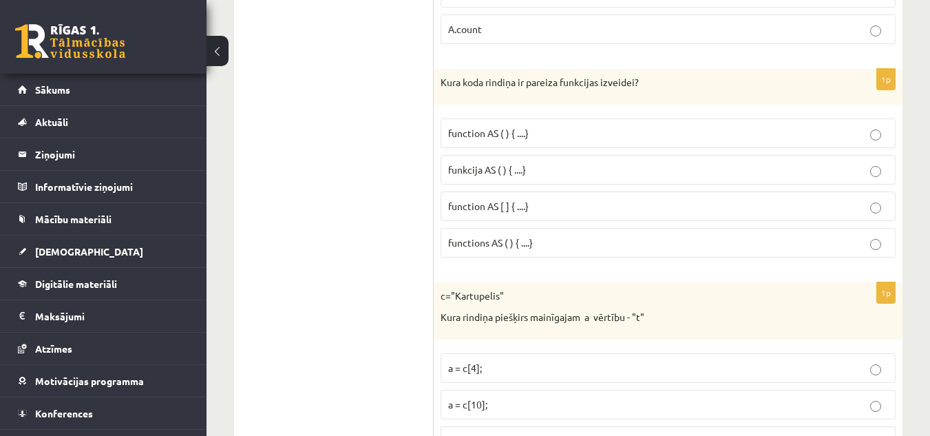
click at [554, 138] on p "function AS ( ) { ....}" at bounding box center [668, 133] width 440 height 14
click at [490, 133] on span "function AS ( ) { ....}" at bounding box center [488, 133] width 81 height 12
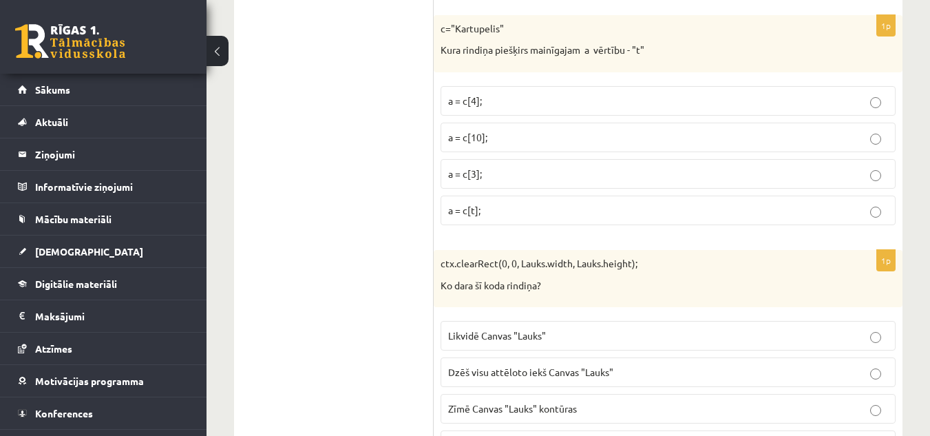
scroll to position [6995, 0]
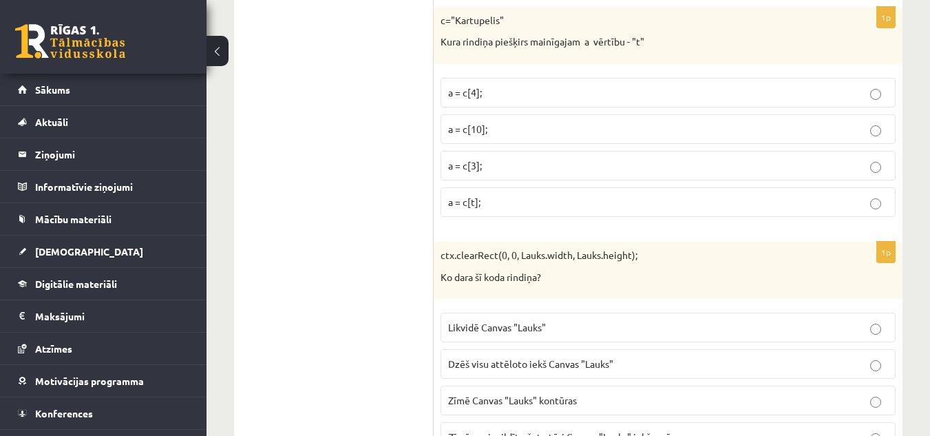
click at [504, 156] on label "a = c[3];" at bounding box center [668, 166] width 455 height 30
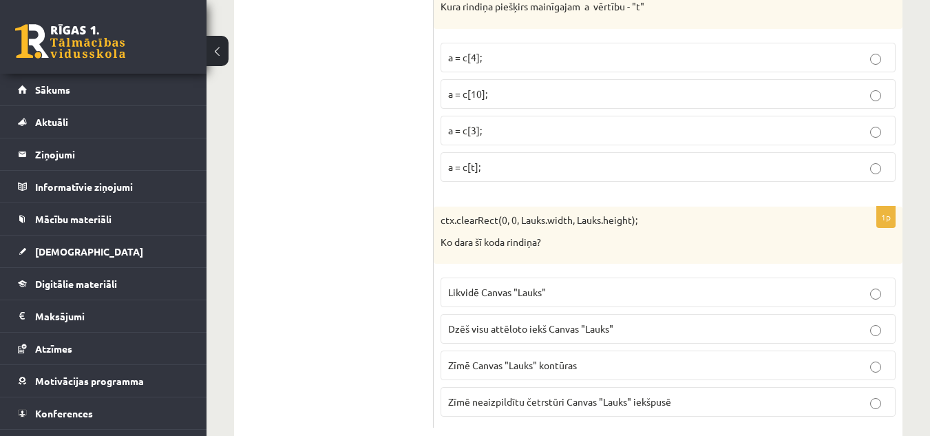
scroll to position [7064, 0]
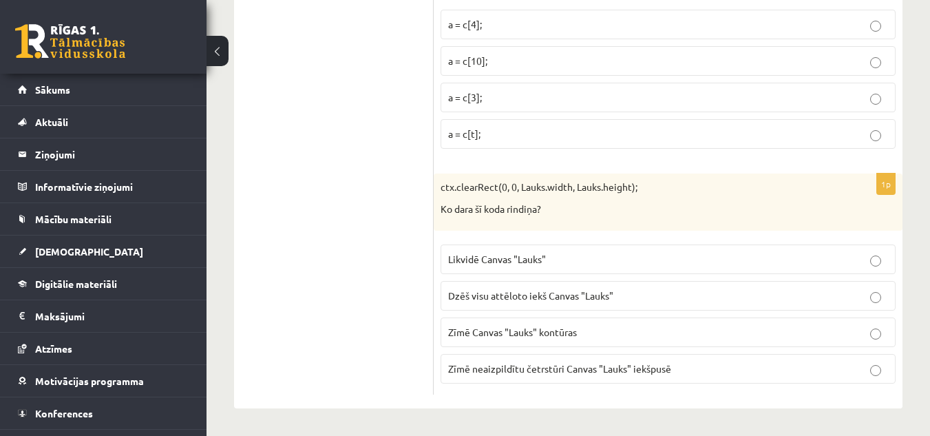
click at [517, 291] on span "Dzēš visu attēloto iekš Canvas "Lauks"" at bounding box center [530, 295] width 165 height 12
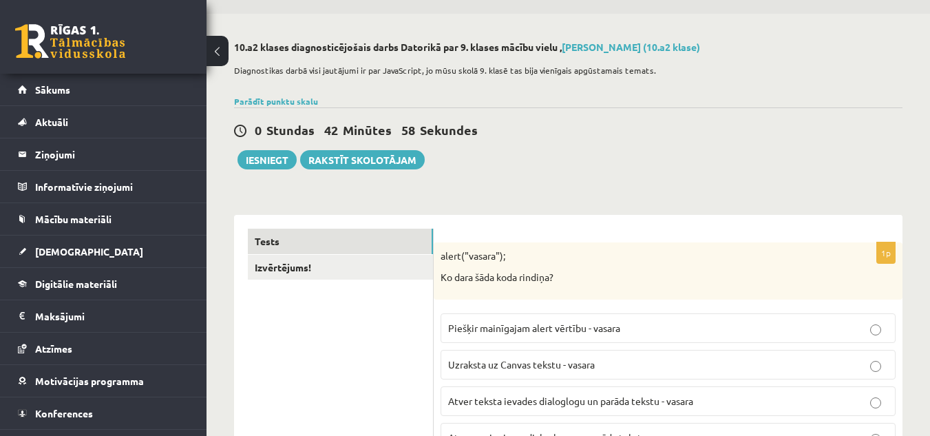
scroll to position [0, 0]
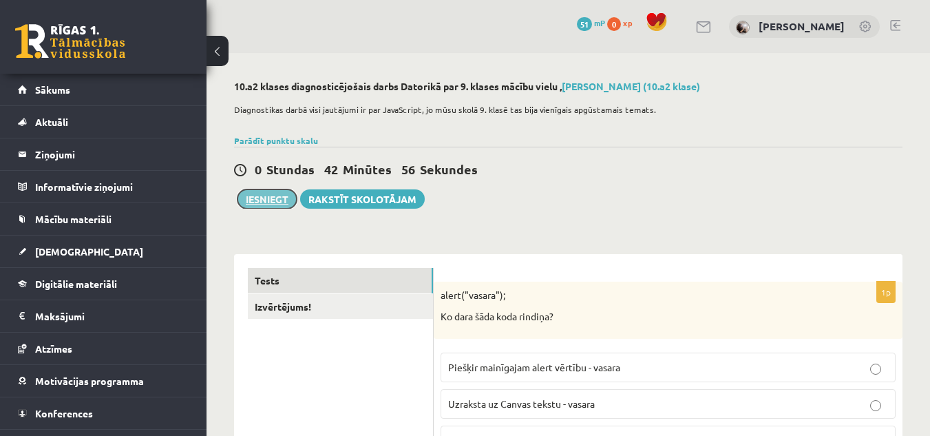
click at [261, 199] on button "Iesniegt" at bounding box center [267, 198] width 59 height 19
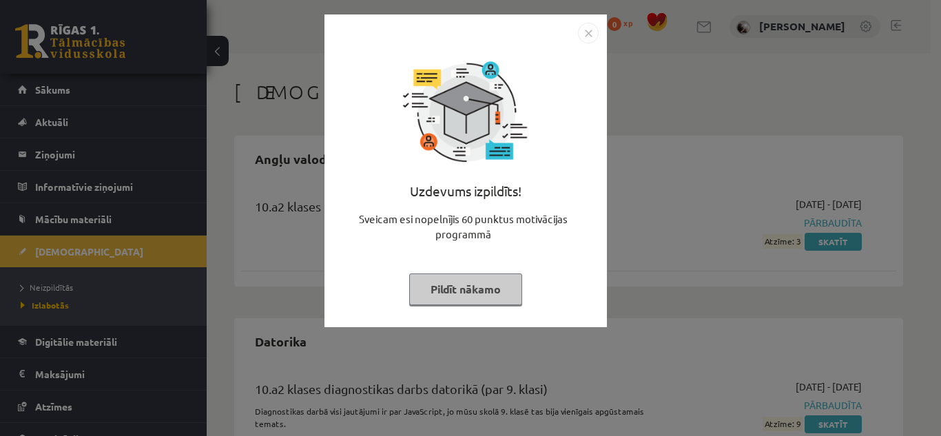
click at [462, 284] on button "Pildīt nākamo" at bounding box center [465, 289] width 113 height 32
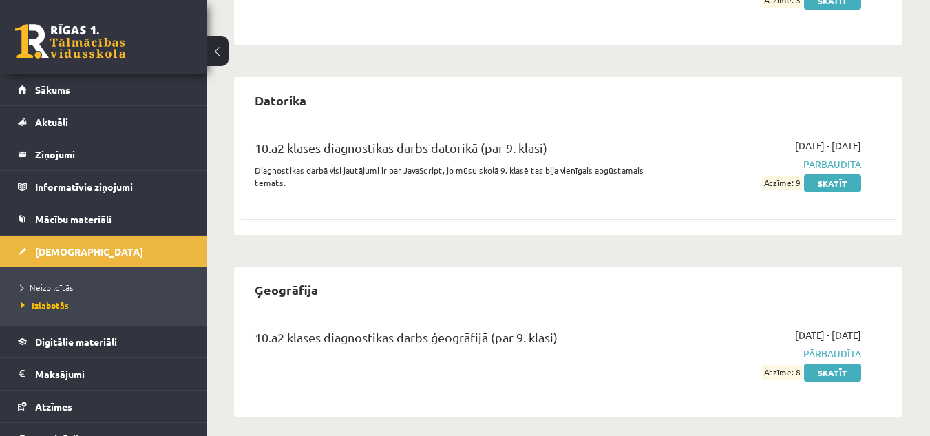
scroll to position [250, 0]
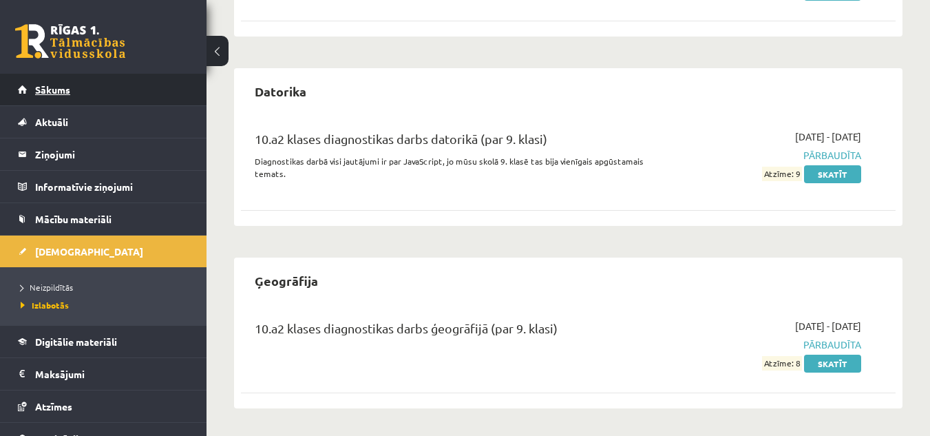
click at [59, 90] on span "Sākums" at bounding box center [52, 89] width 35 height 12
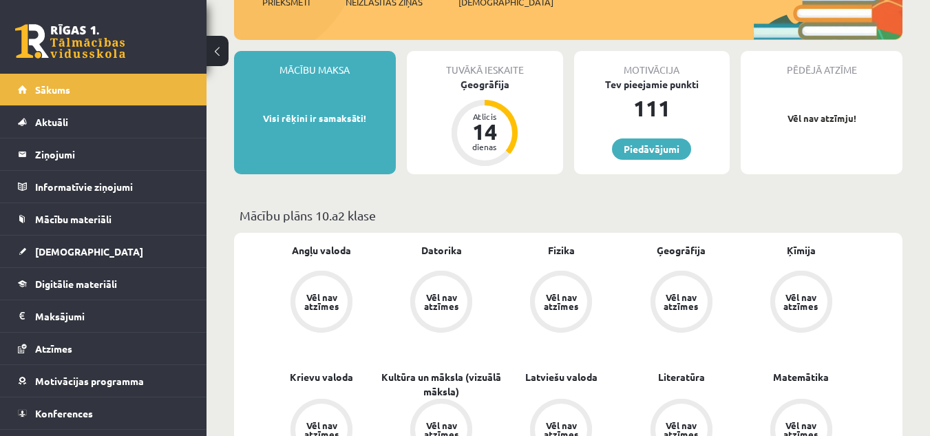
scroll to position [69, 0]
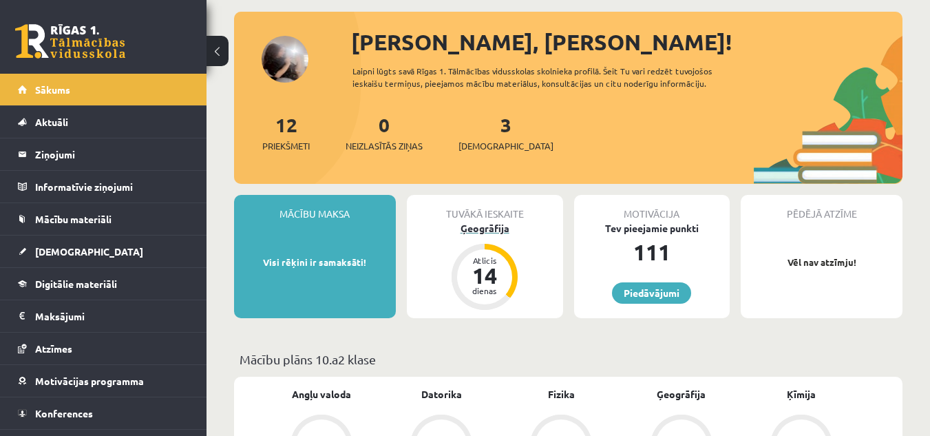
click at [494, 229] on div "Ģeogrāfija" at bounding box center [485, 228] width 156 height 14
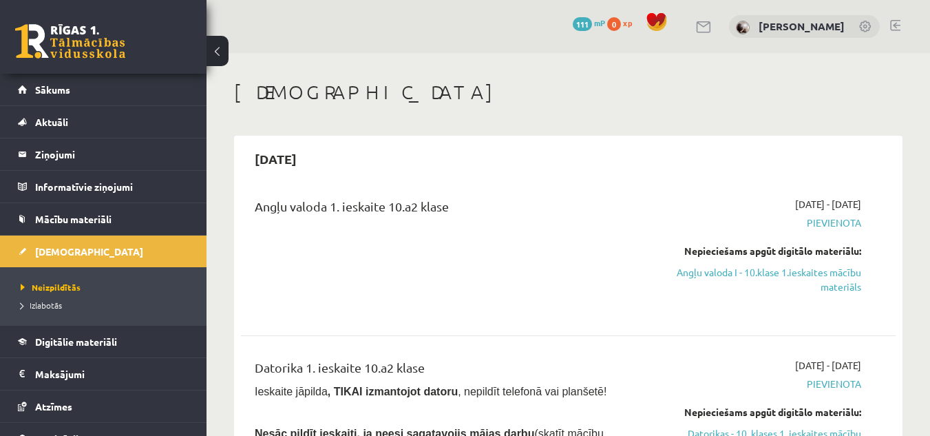
click at [897, 25] on link at bounding box center [895, 25] width 10 height 11
